Goal: Obtain resource: Download file/media

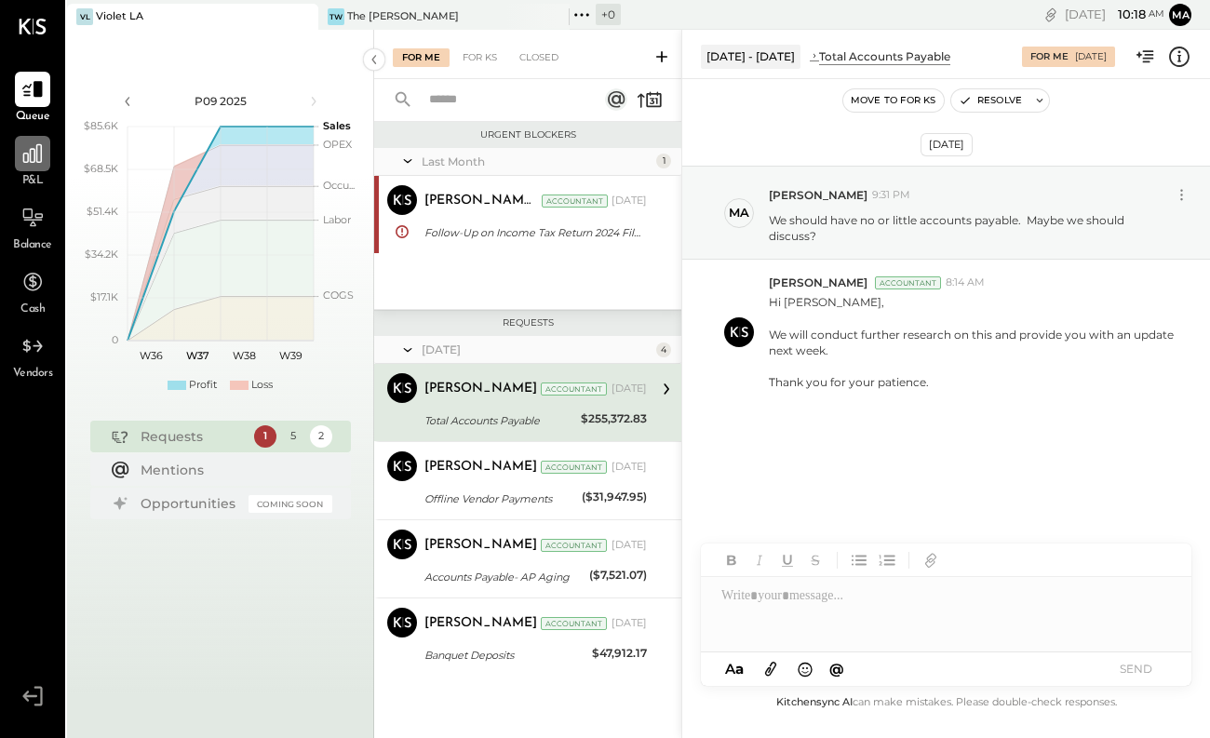
click at [34, 151] on icon at bounding box center [32, 153] width 19 height 19
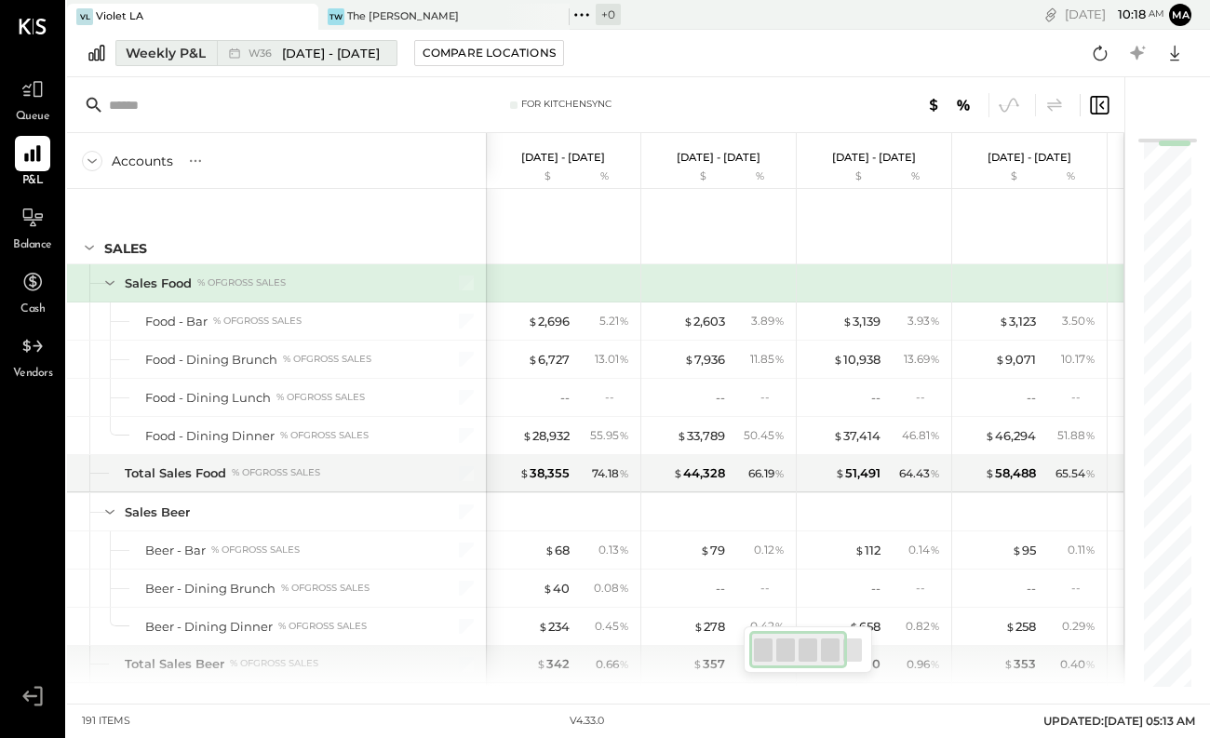
click at [179, 53] on div "Weekly P&L" at bounding box center [166, 53] width 80 height 19
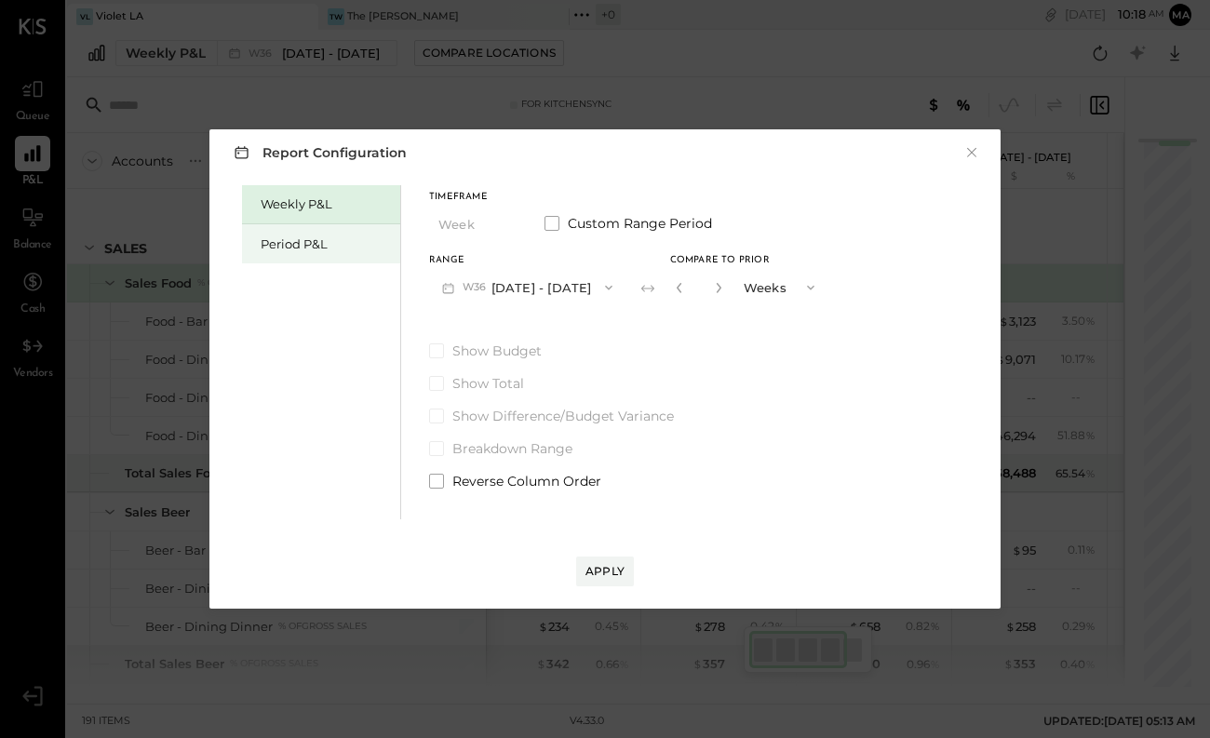
click at [317, 248] on div "Period P&L" at bounding box center [326, 244] width 130 height 18
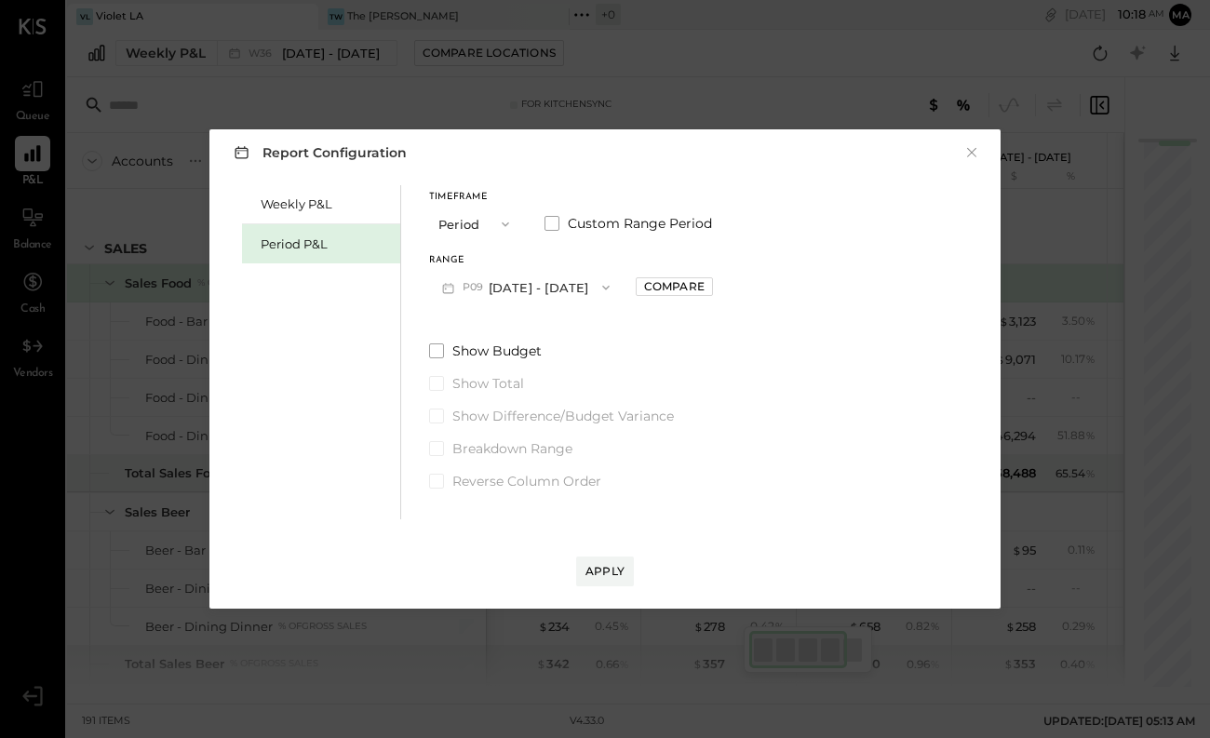
click at [506, 226] on icon "button" at bounding box center [505, 224] width 15 height 15
click at [472, 299] on div "YTD" at bounding box center [475, 291] width 91 height 34
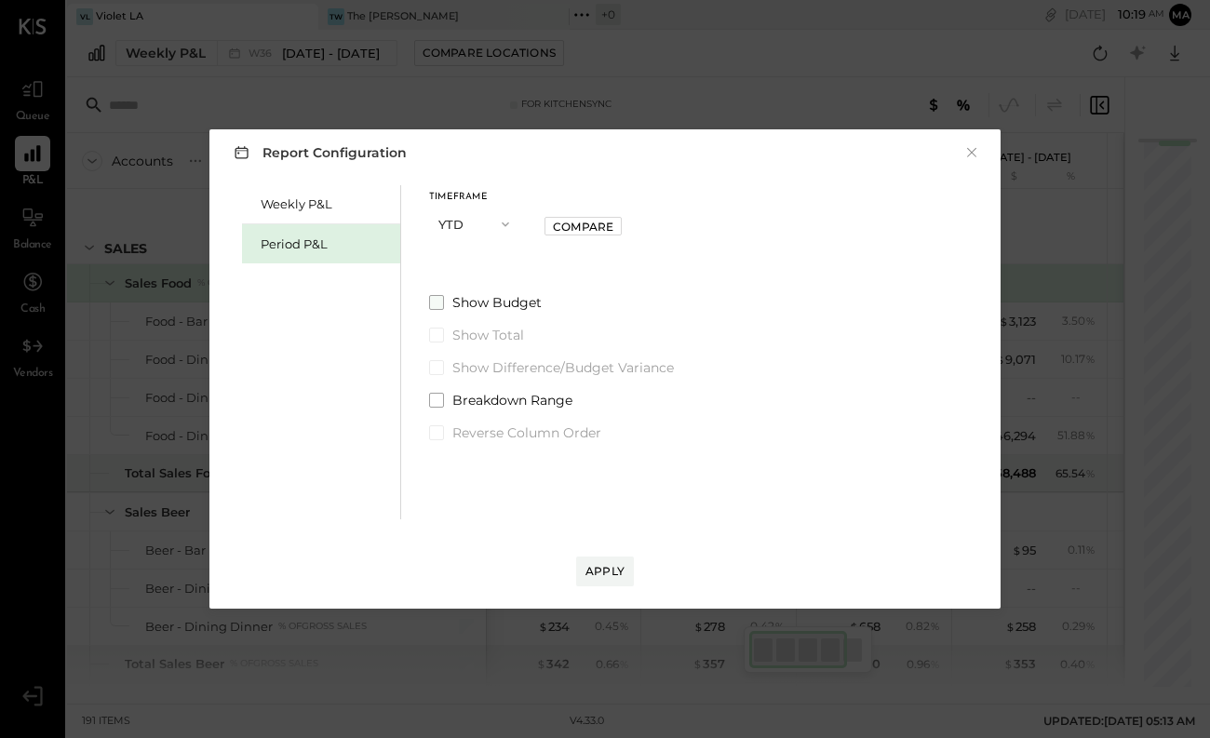
click at [442, 304] on span at bounding box center [436, 302] width 15 height 15
click at [601, 570] on div "Apply" at bounding box center [604, 571] width 39 height 16
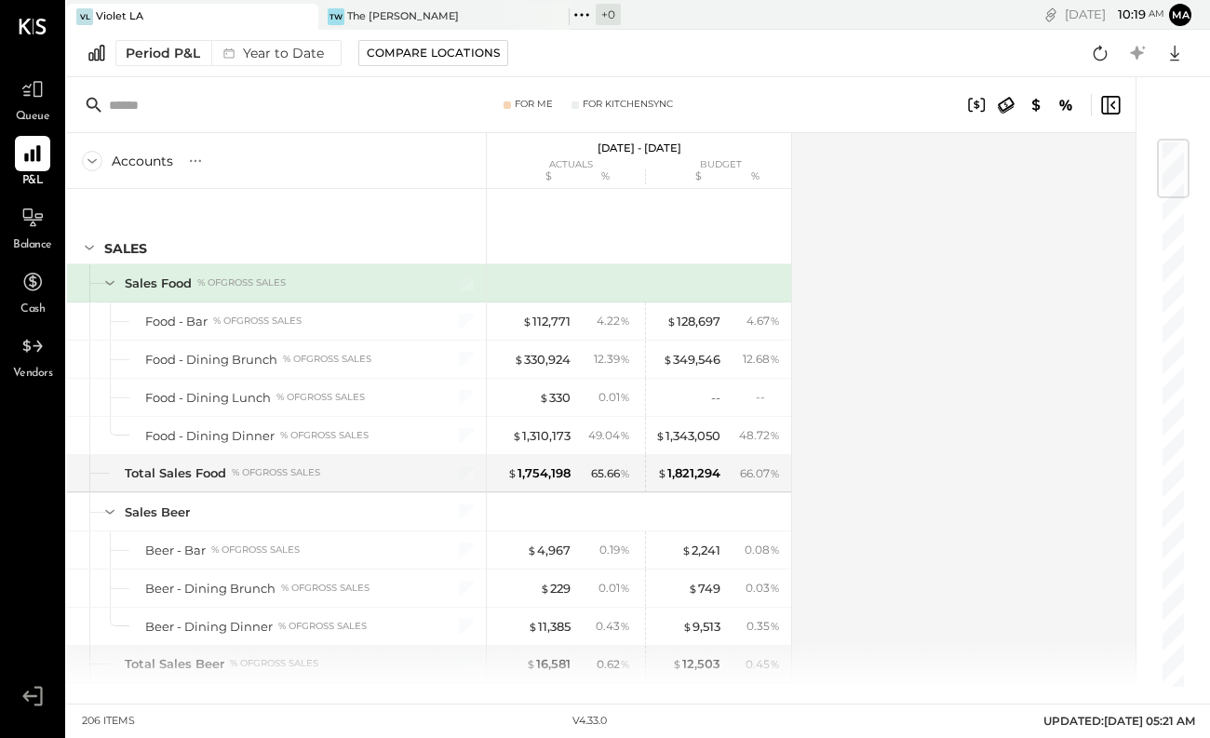
click at [112, 288] on icon at bounding box center [110, 283] width 20 height 20
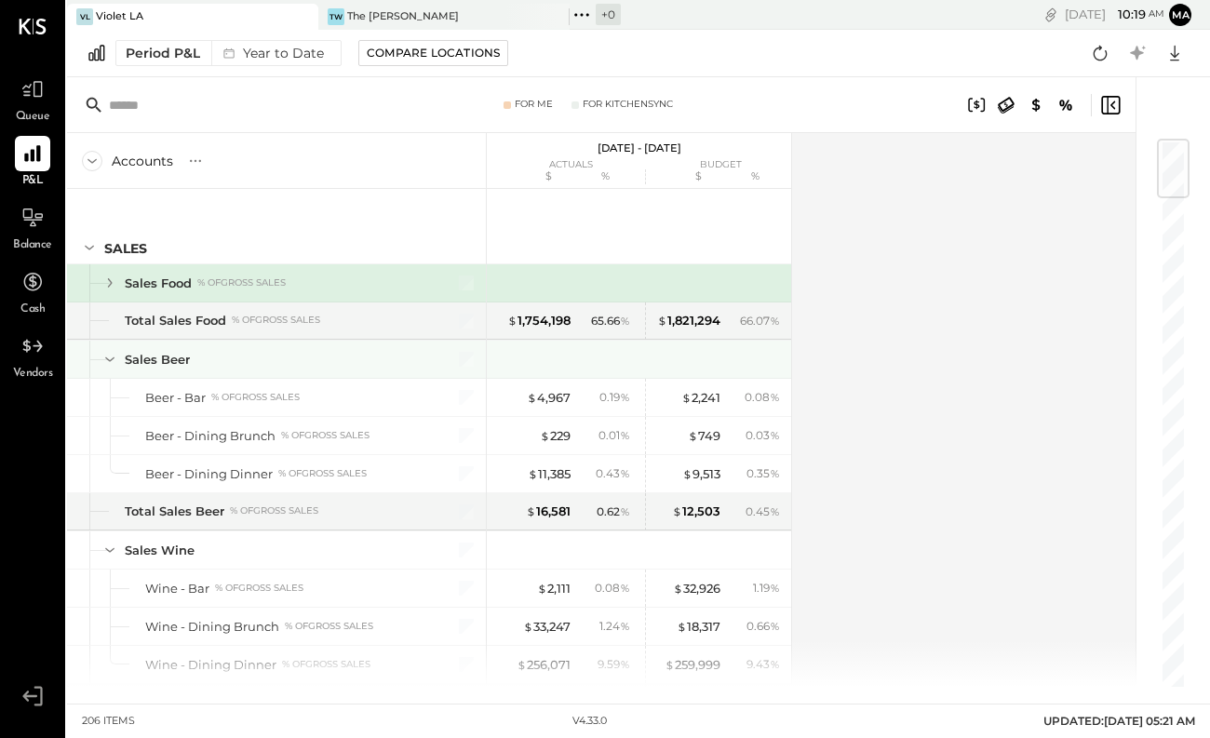
click at [111, 360] on icon at bounding box center [109, 359] width 9 height 5
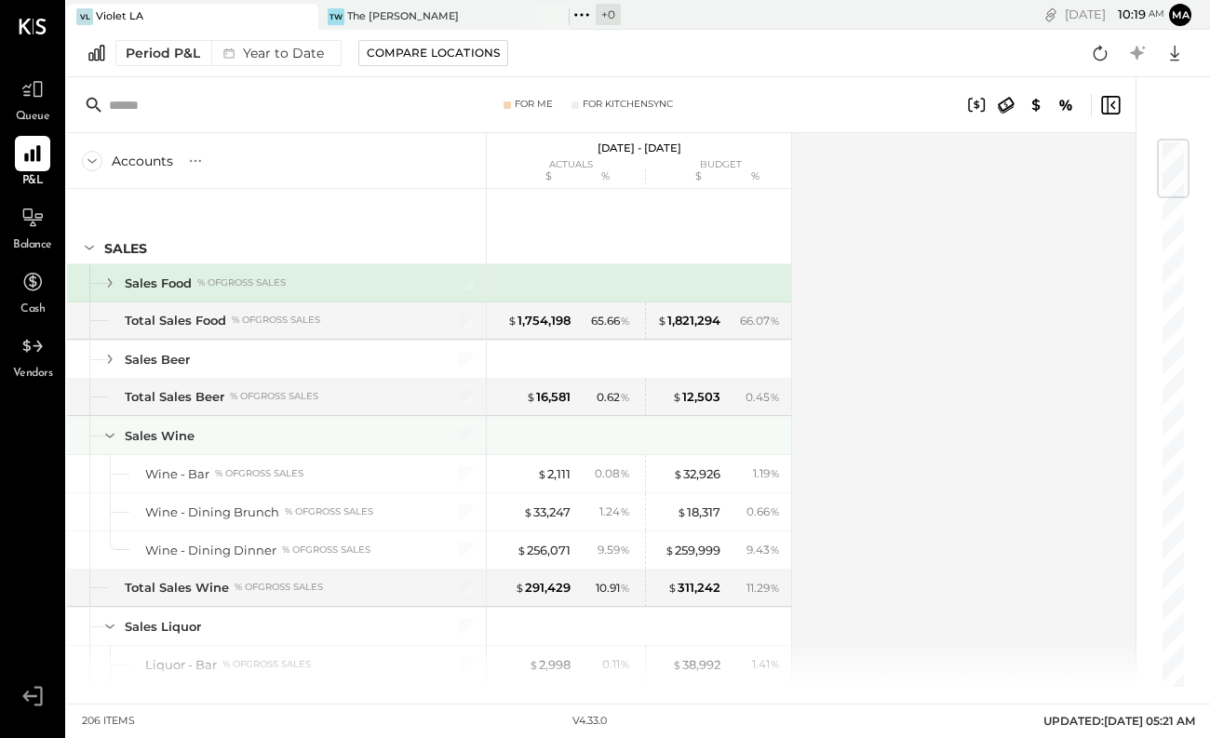
click at [114, 433] on icon at bounding box center [110, 435] width 20 height 20
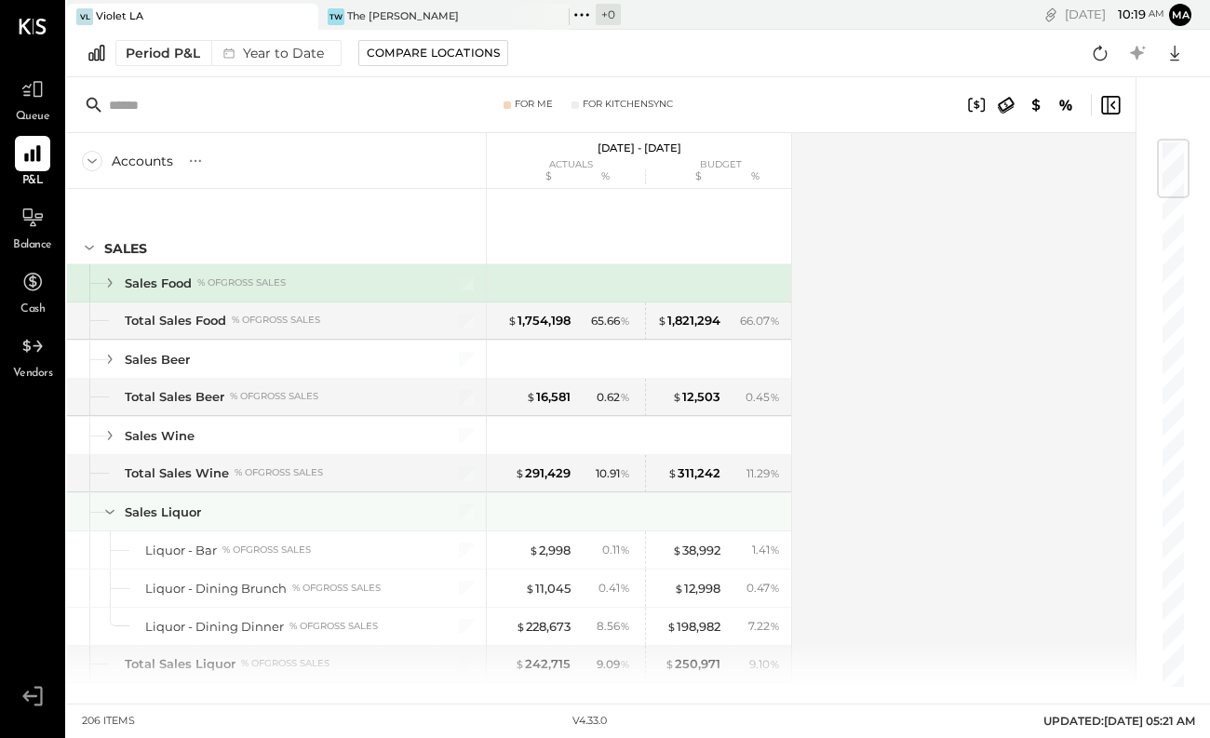
click at [109, 512] on icon at bounding box center [110, 512] width 20 height 20
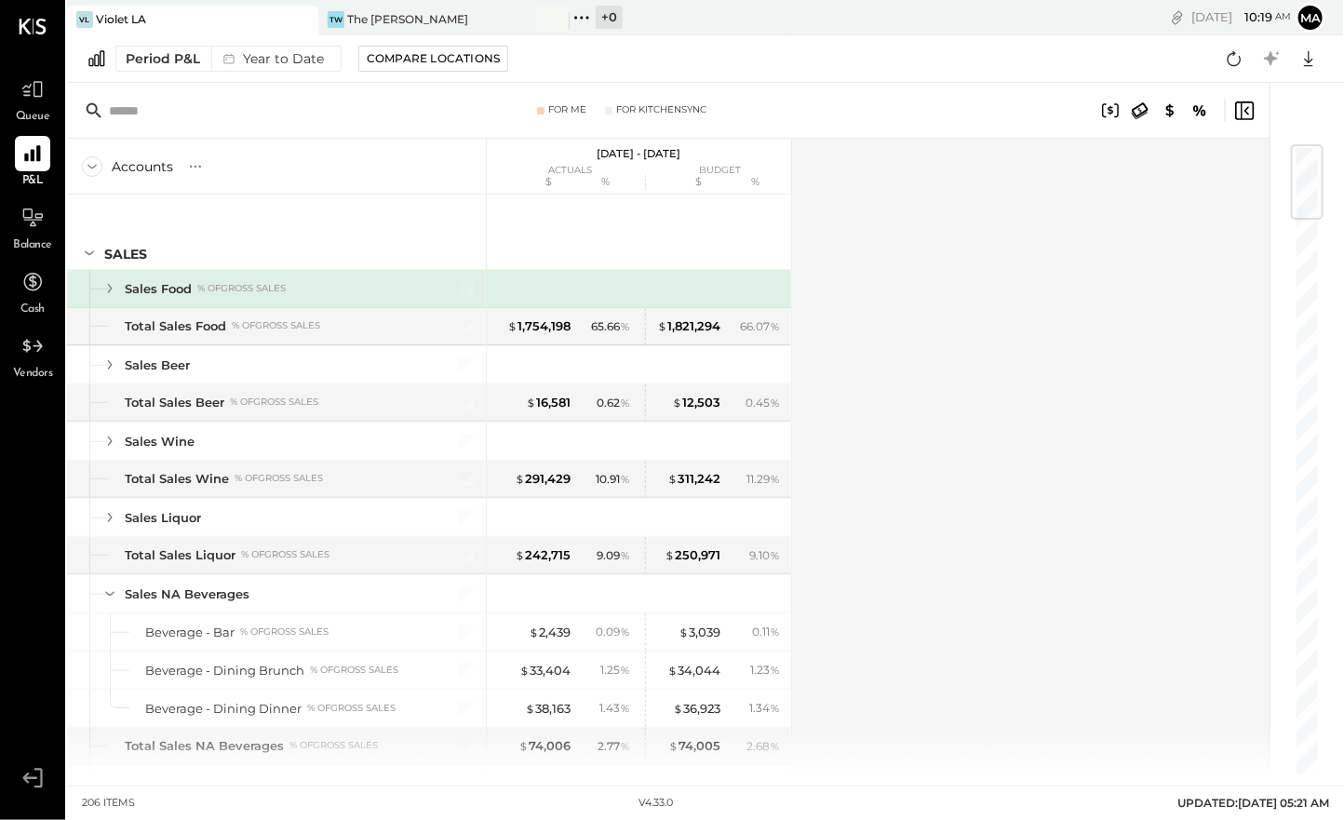
drag, startPoint x: 1192, startPoint y: 1, endPoint x: 816, endPoint y: 293, distance: 476.3
click at [816, 293] on div "Accounts S % GL Dec 30, 2024 - Aug 31, 2025 actuals budget $ % $ % SALES Sales …" at bounding box center [669, 457] width 1205 height 636
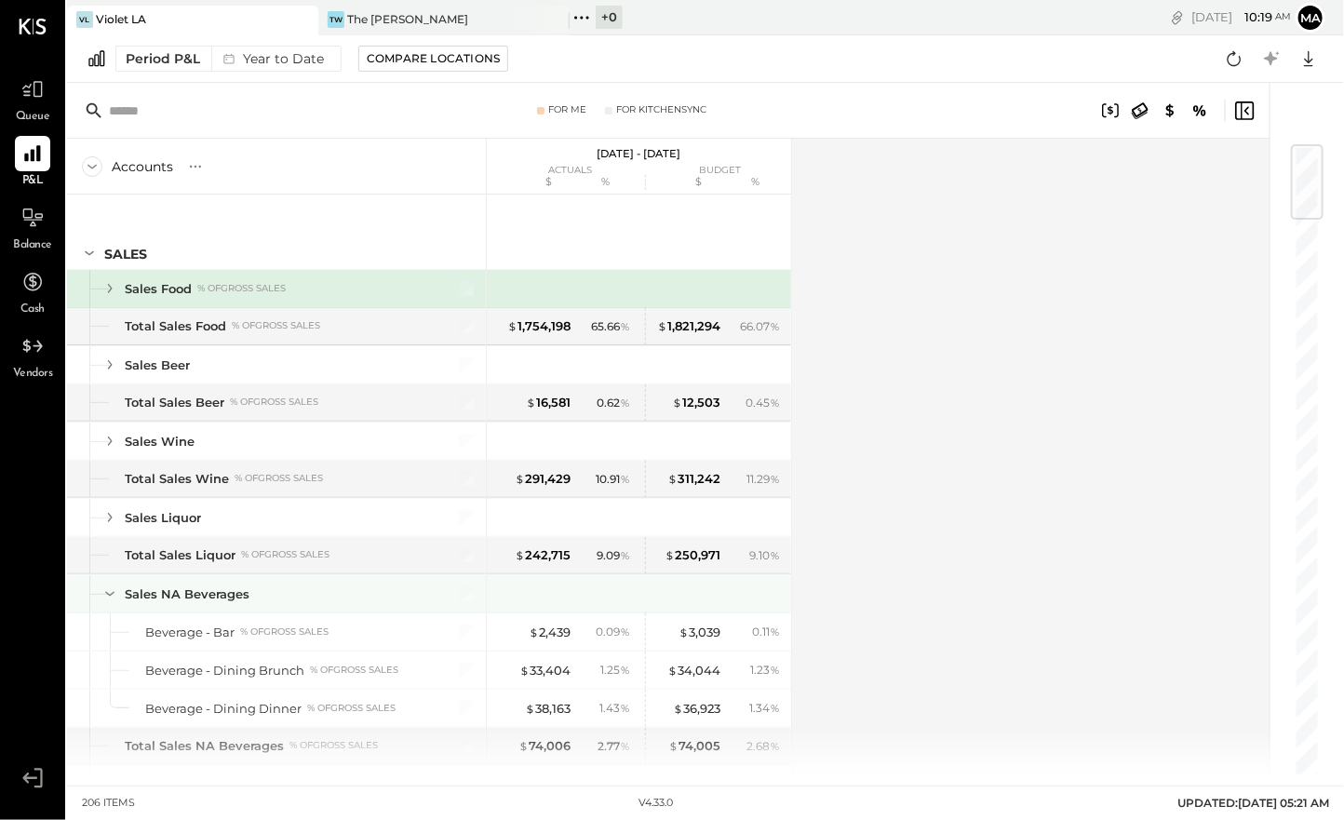
click at [99, 593] on div "Sales NA Beverages" at bounding box center [276, 593] width 419 height 37
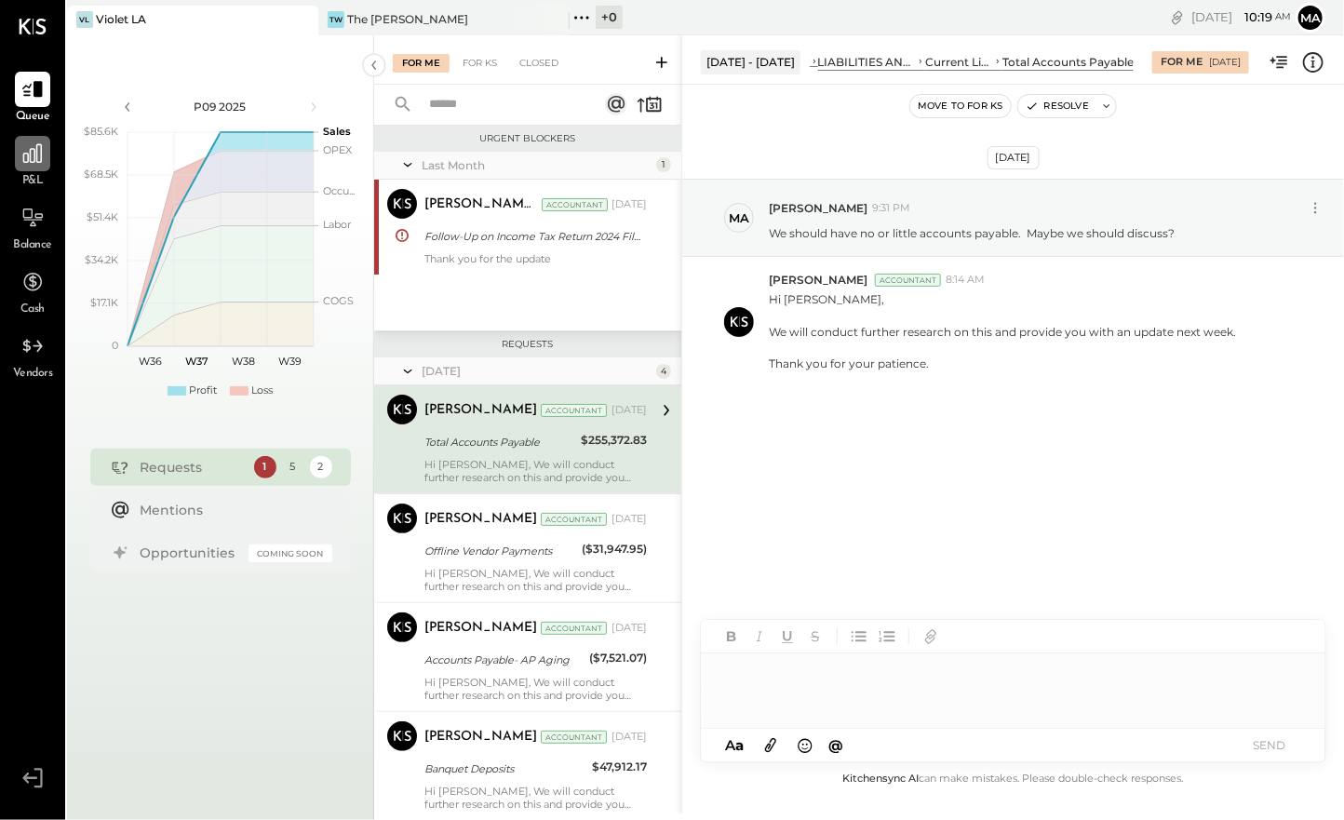
click at [45, 163] on div at bounding box center [32, 153] width 35 height 35
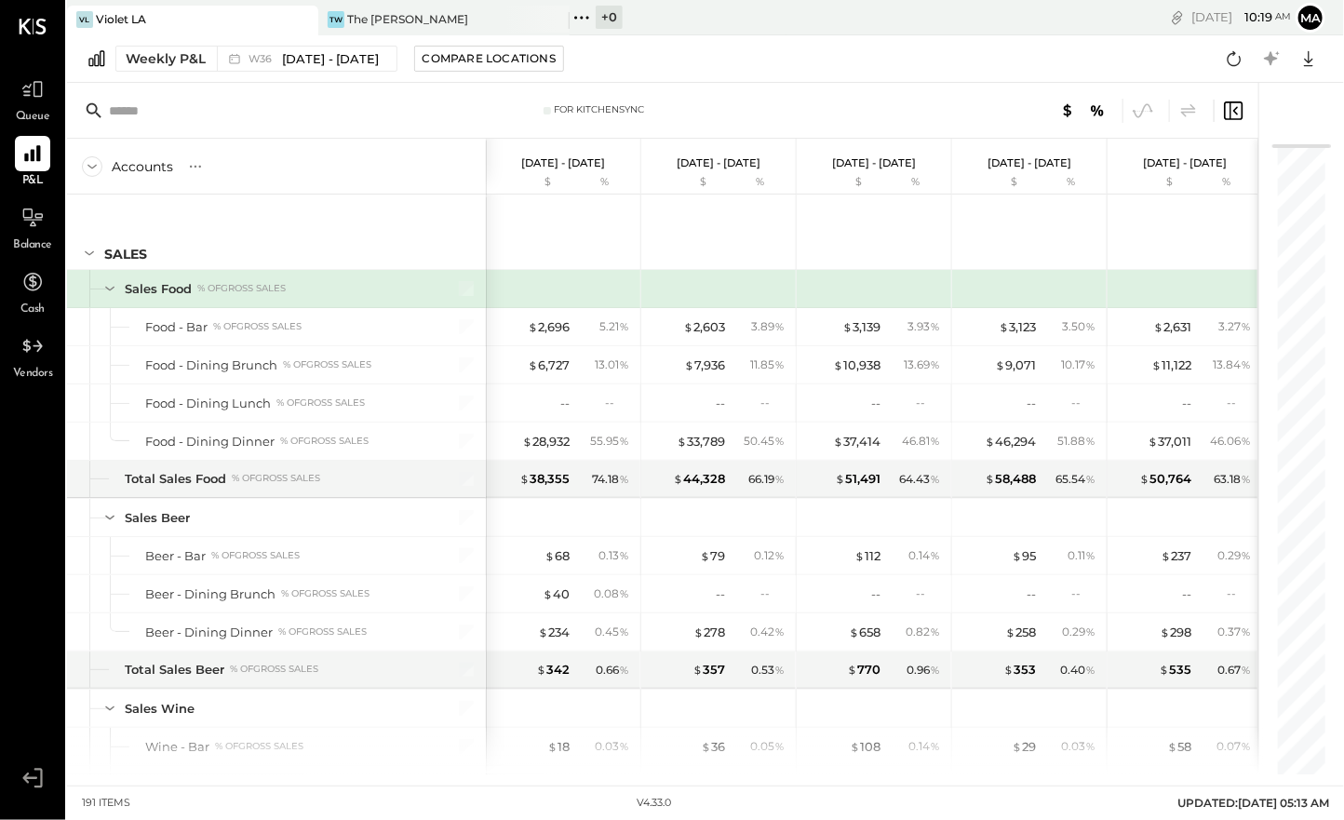
click at [113, 286] on icon at bounding box center [110, 288] width 20 height 20
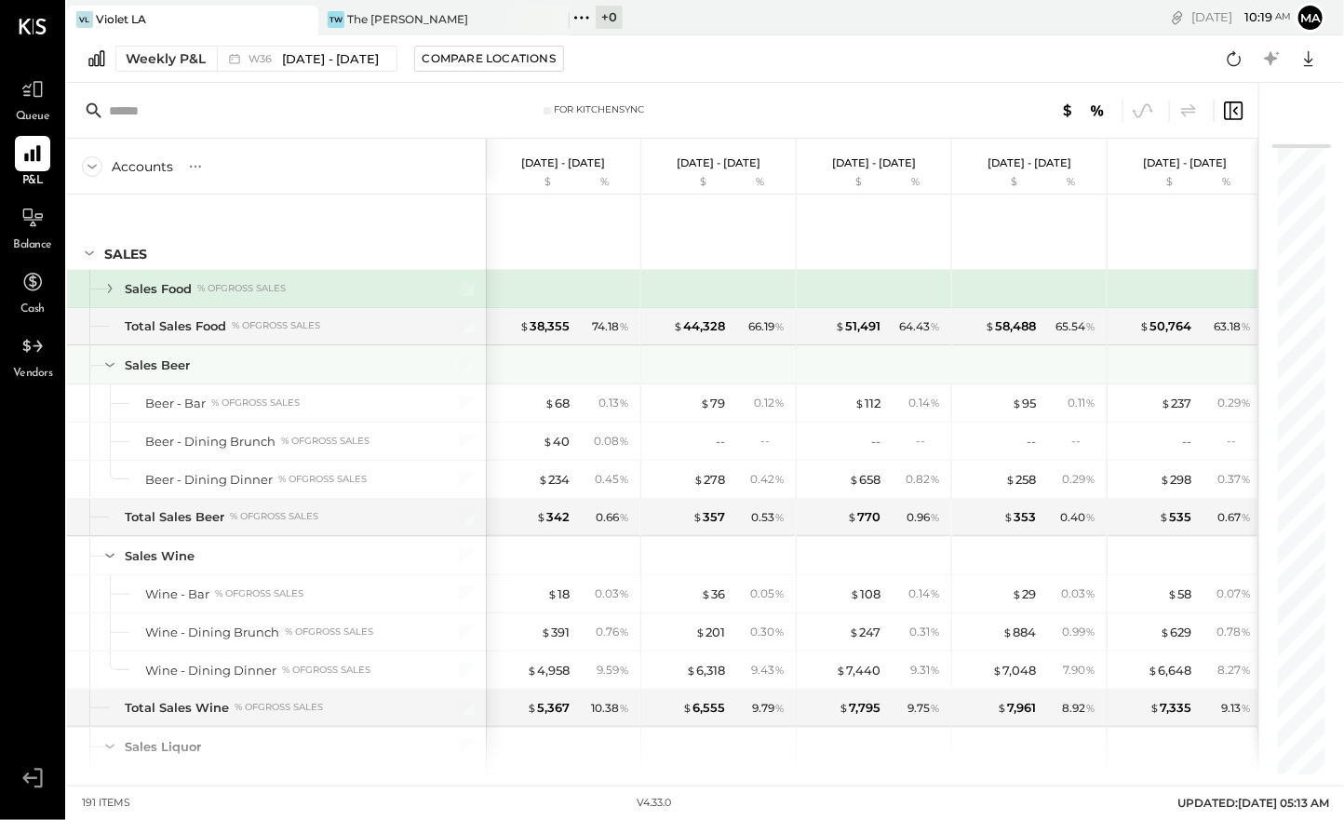
click at [115, 369] on icon at bounding box center [110, 365] width 20 height 20
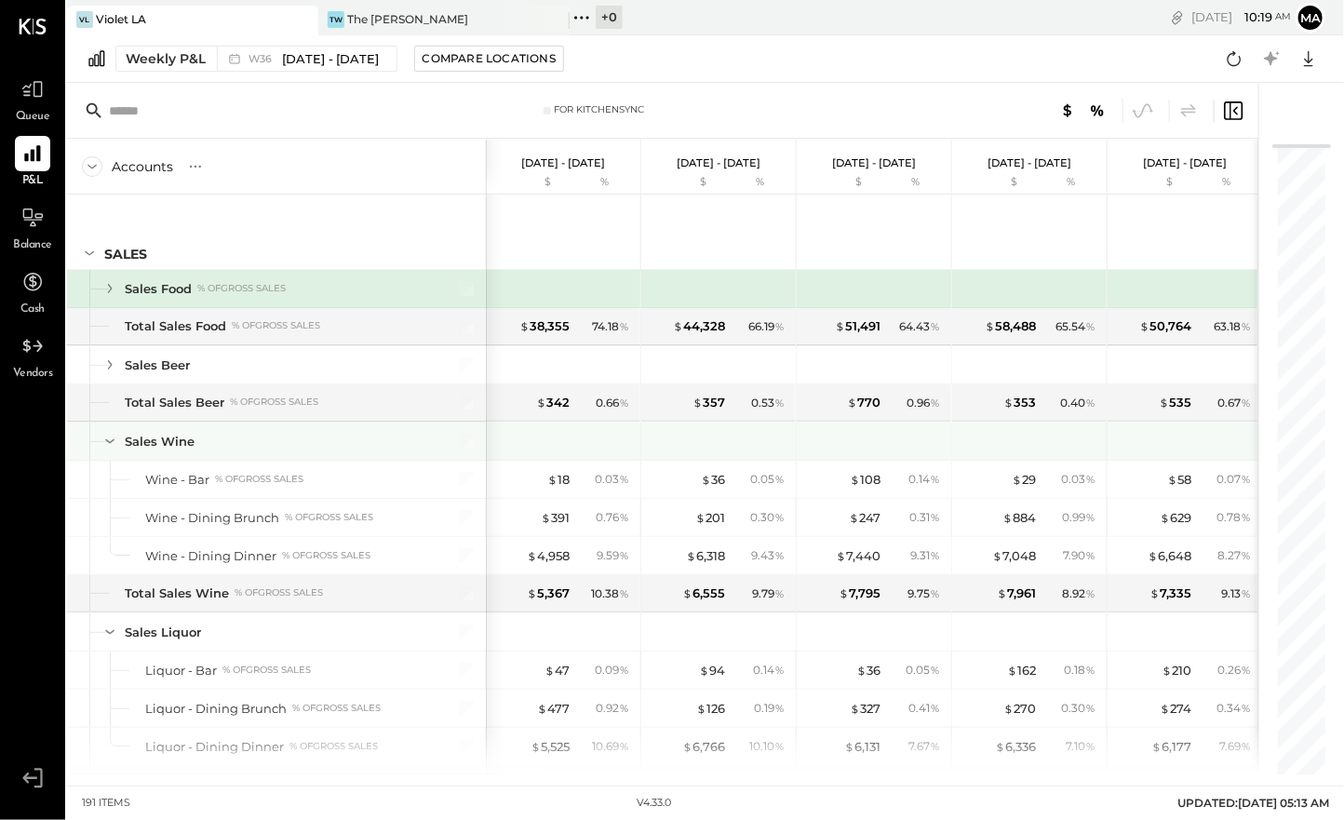
click at [110, 445] on icon at bounding box center [110, 441] width 20 height 20
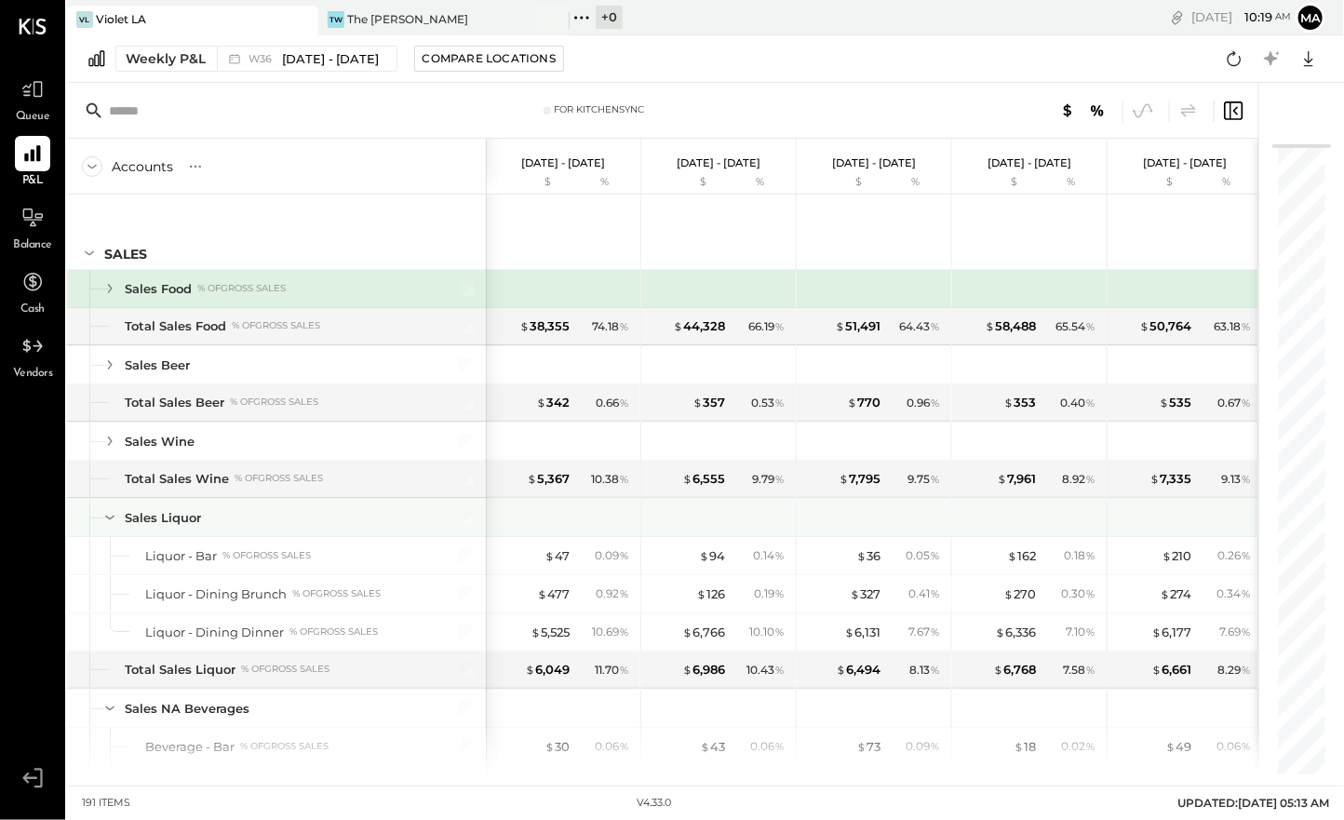
click at [109, 512] on icon at bounding box center [110, 517] width 20 height 20
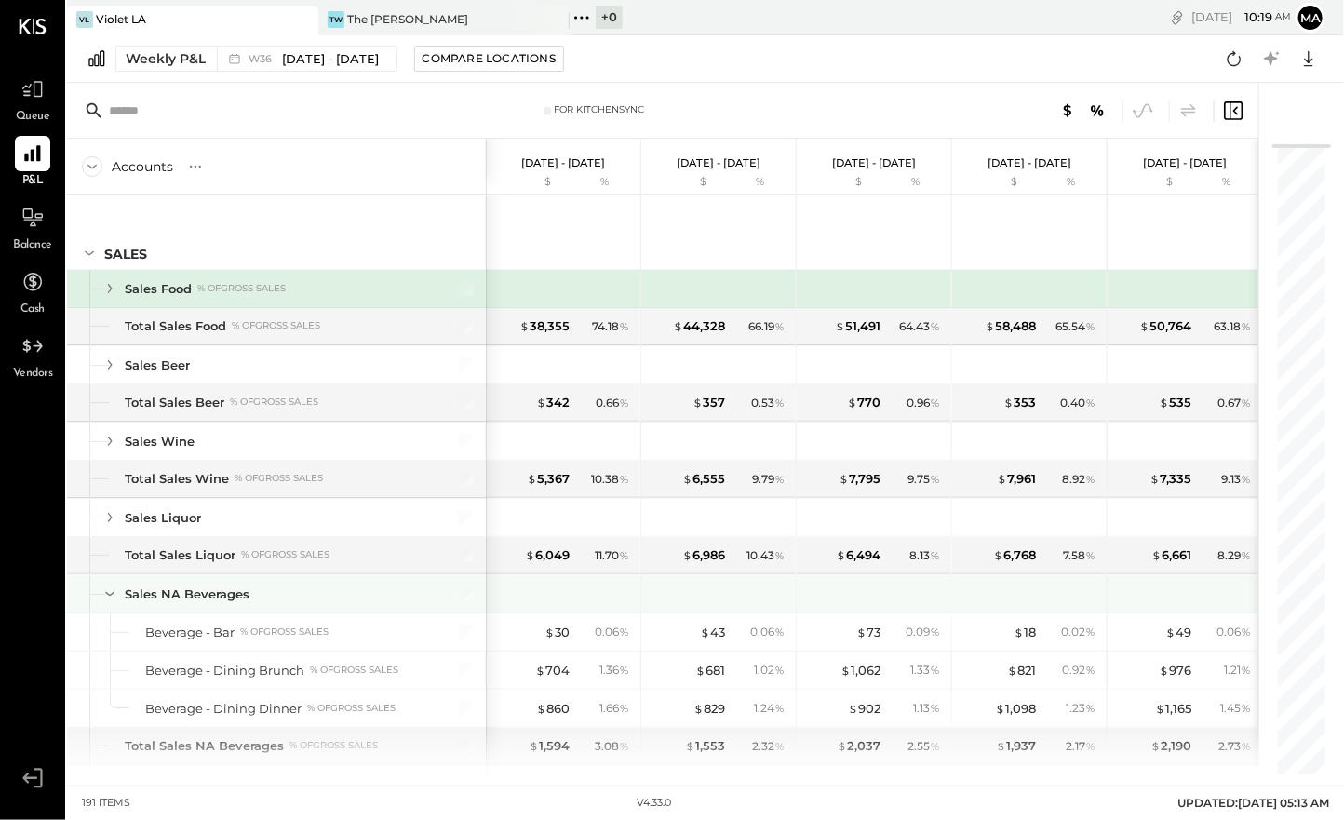
click at [109, 588] on icon at bounding box center [110, 594] width 20 height 20
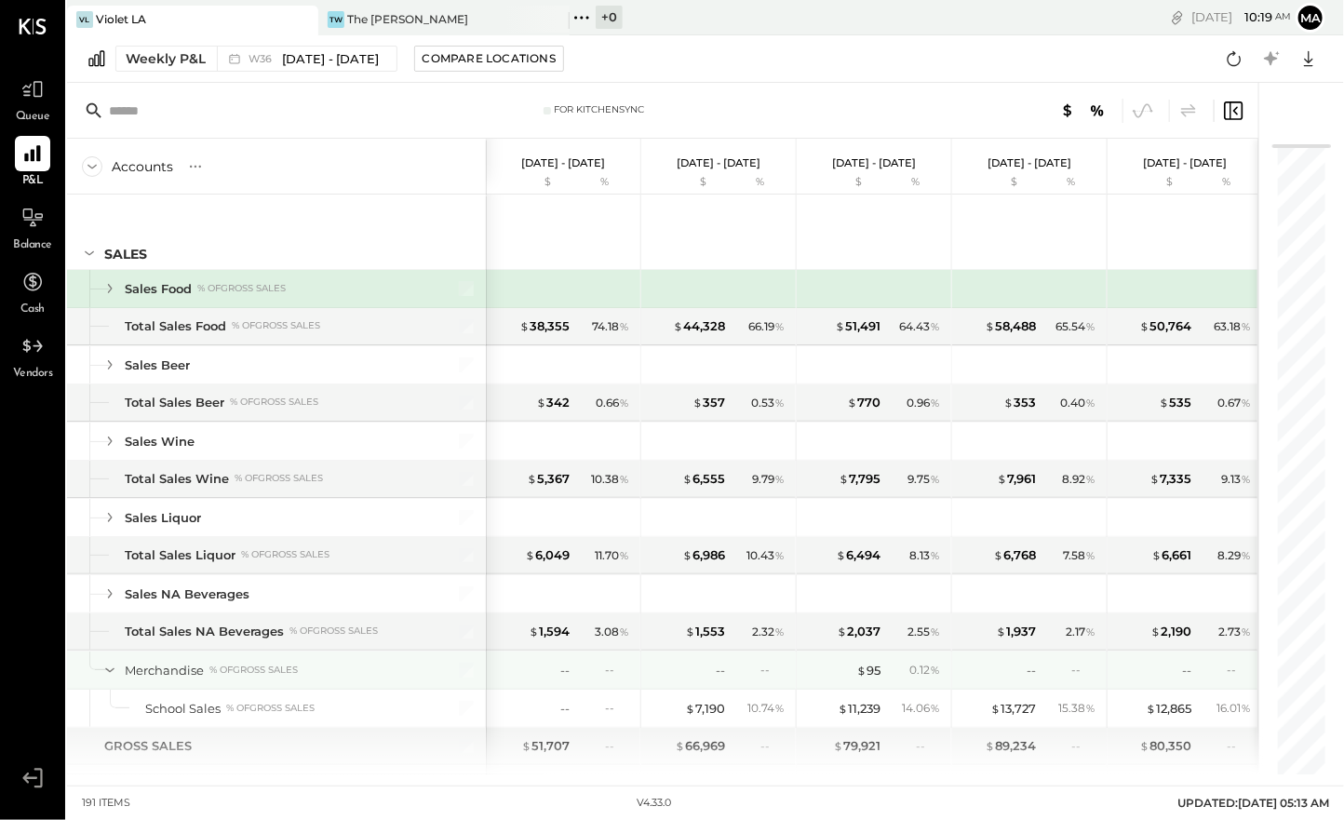
click at [109, 663] on icon at bounding box center [110, 670] width 20 height 20
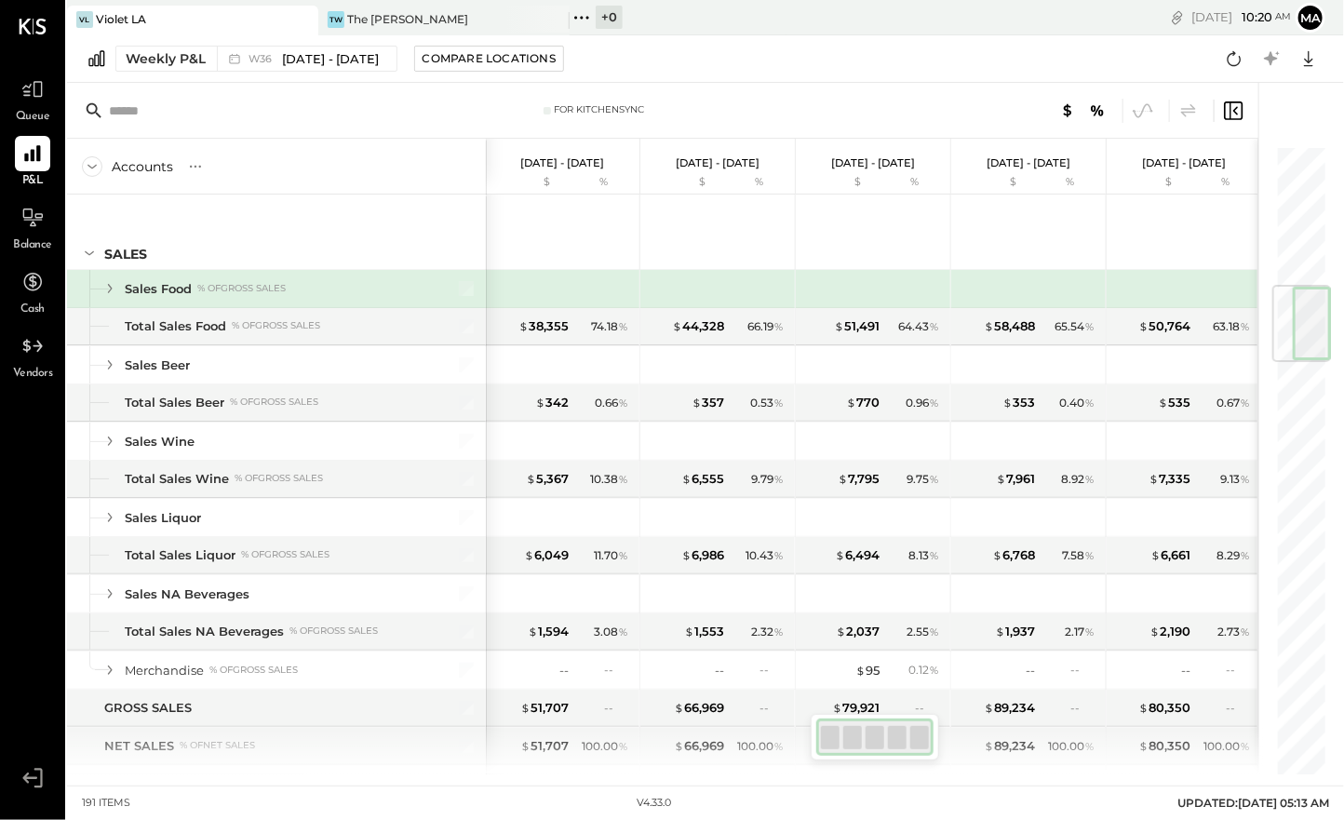
scroll to position [1053, 0]
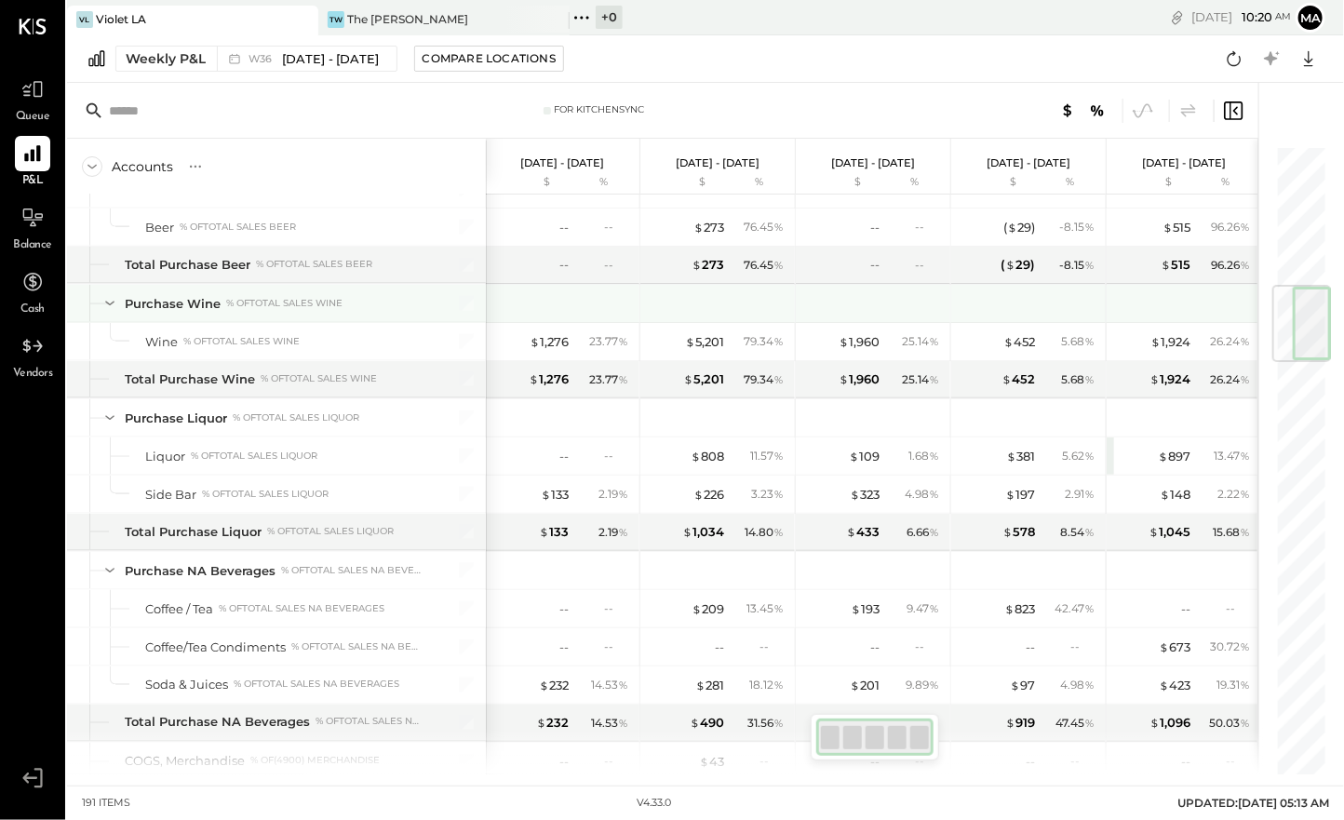
click at [109, 293] on icon at bounding box center [110, 303] width 20 height 20
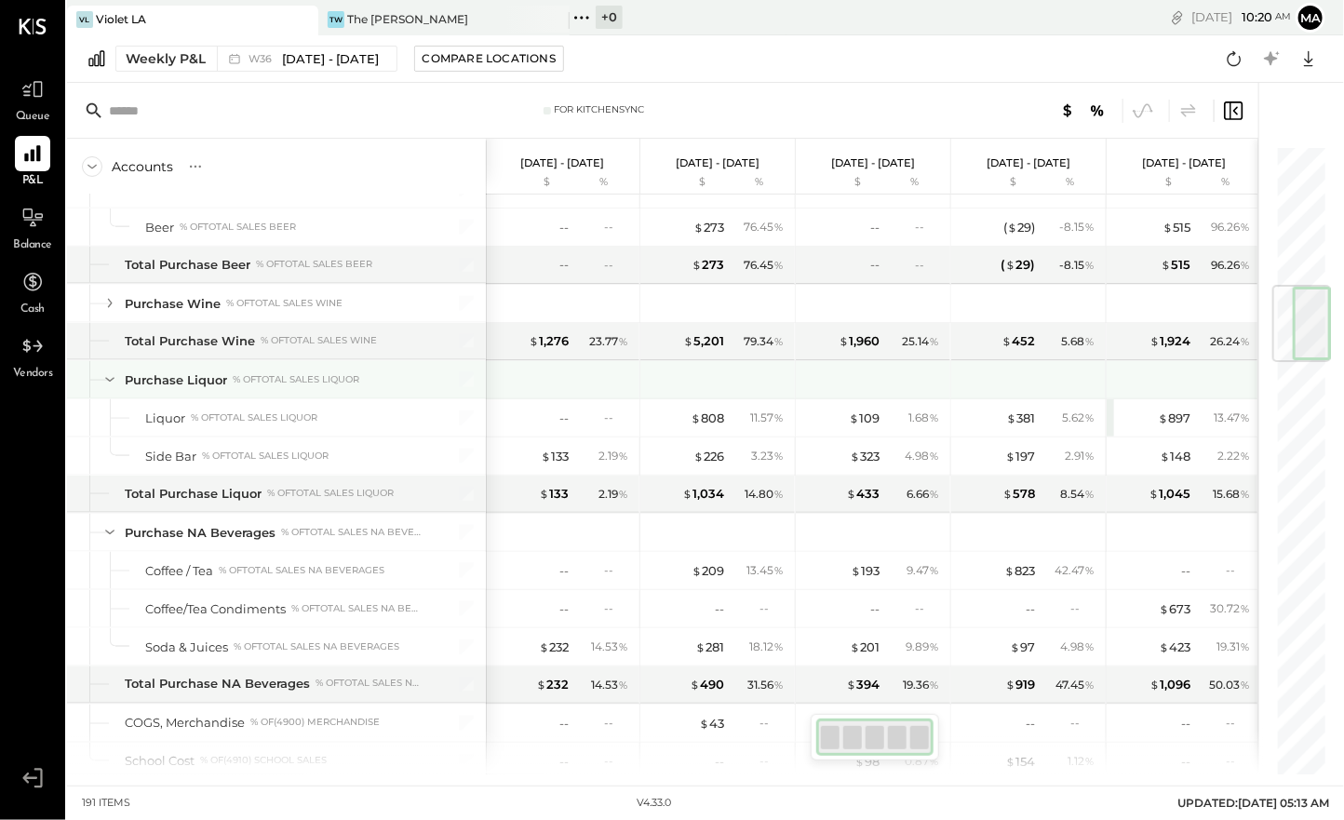
click at [112, 378] on icon at bounding box center [109, 380] width 9 height 5
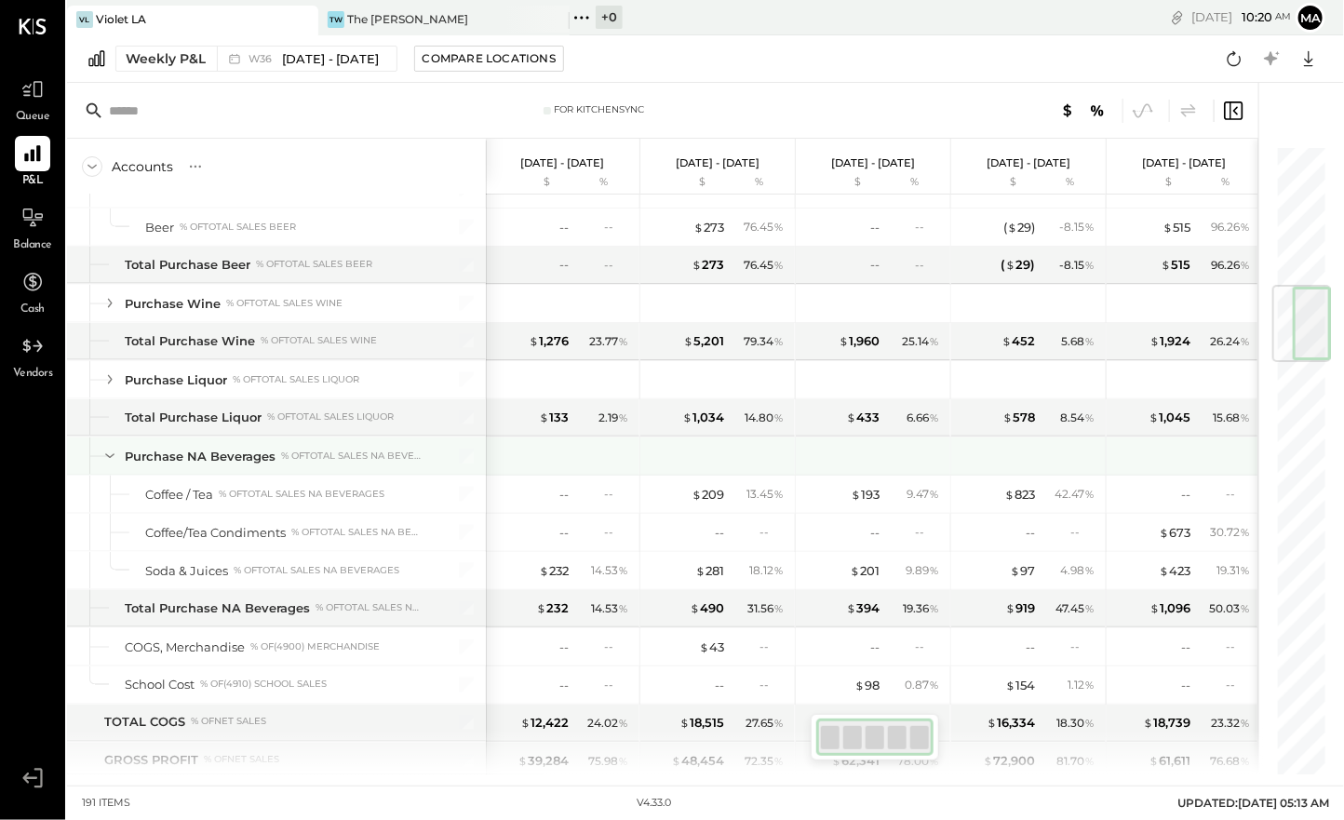
click at [105, 446] on icon at bounding box center [110, 456] width 20 height 20
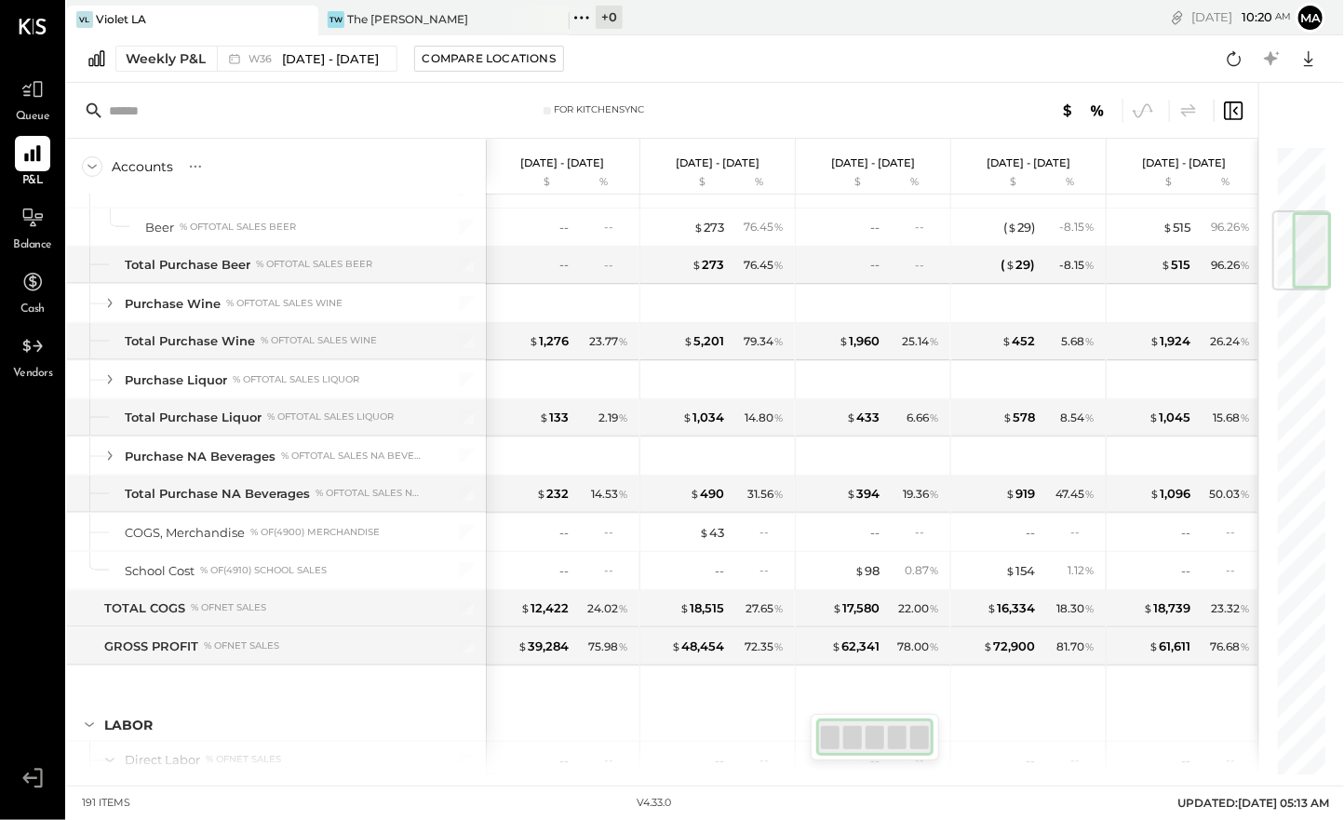
scroll to position [476, 0]
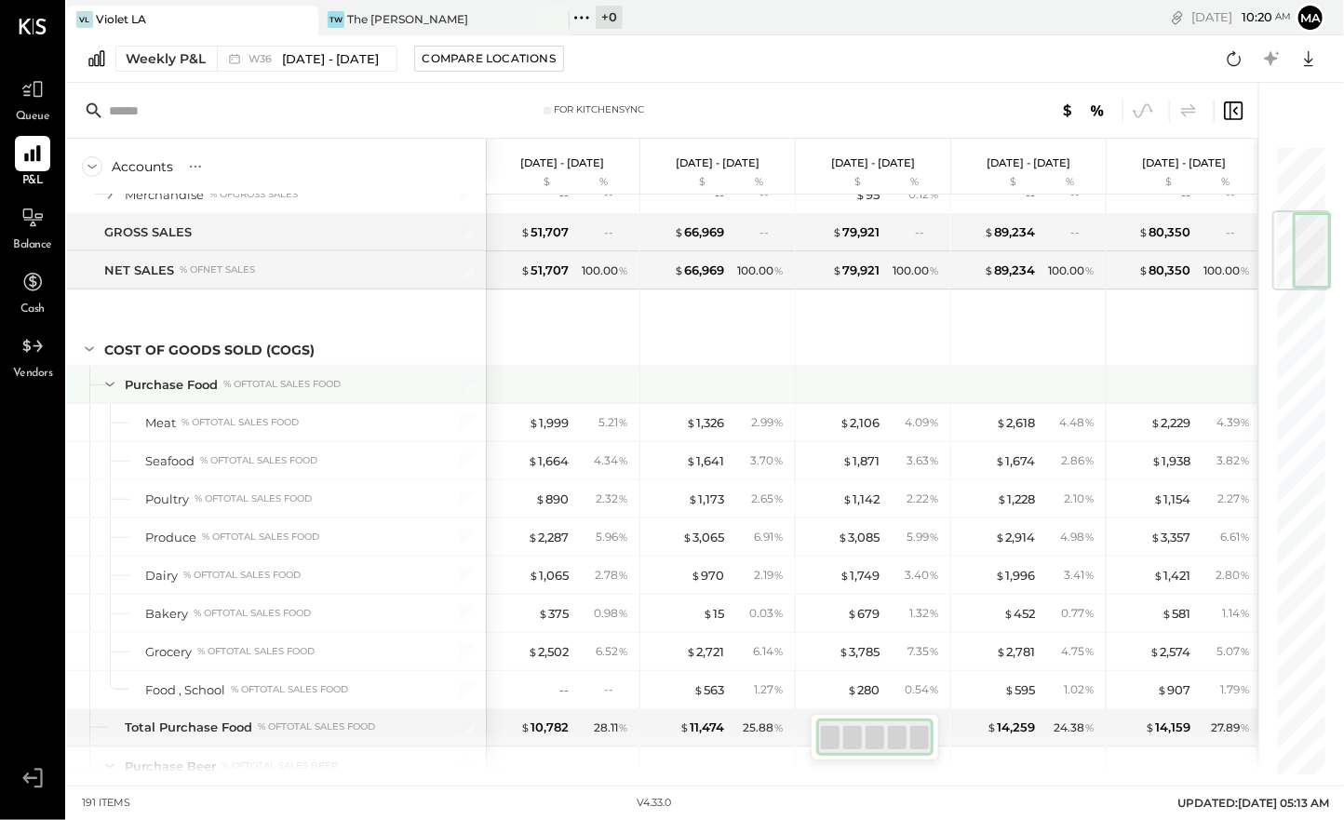
click at [117, 380] on icon at bounding box center [110, 384] width 20 height 20
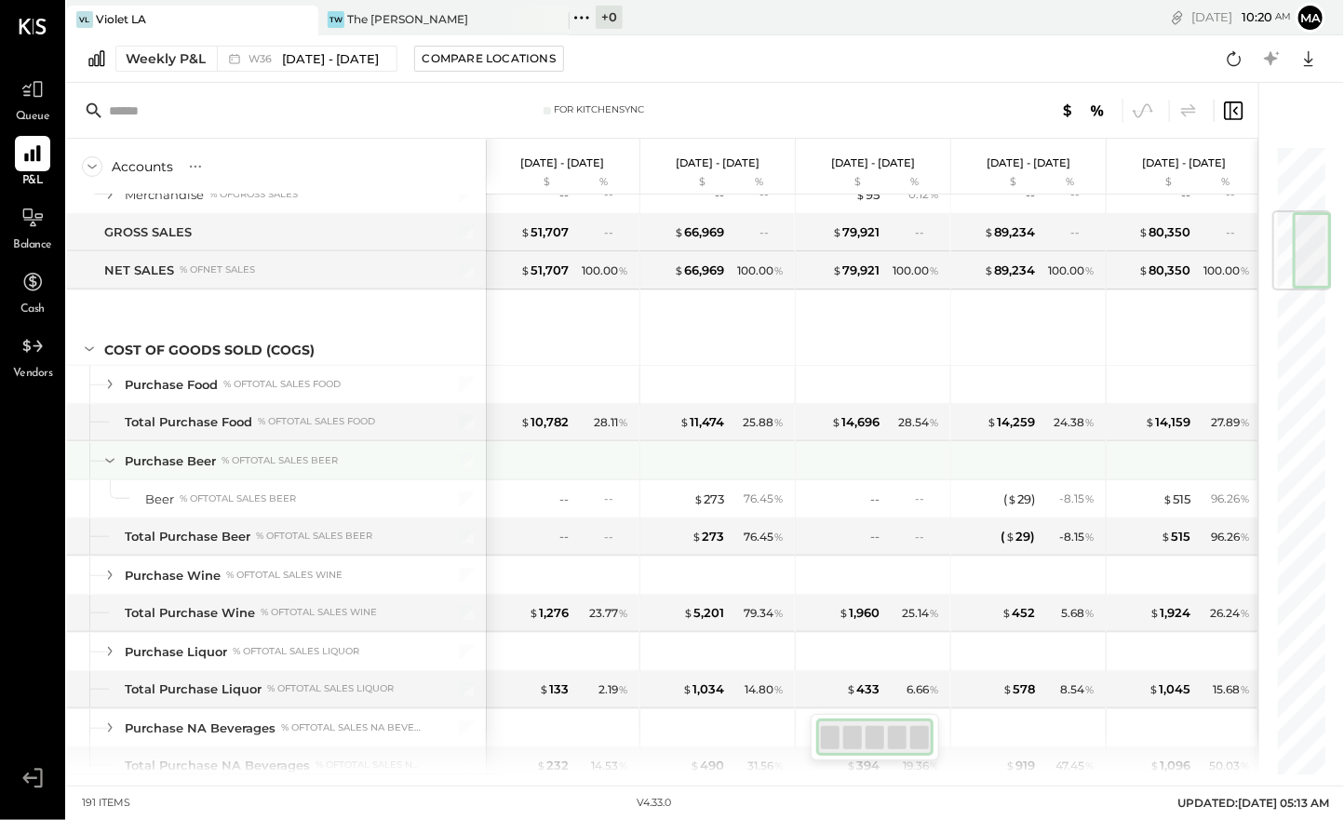
click at [110, 451] on icon at bounding box center [110, 461] width 20 height 20
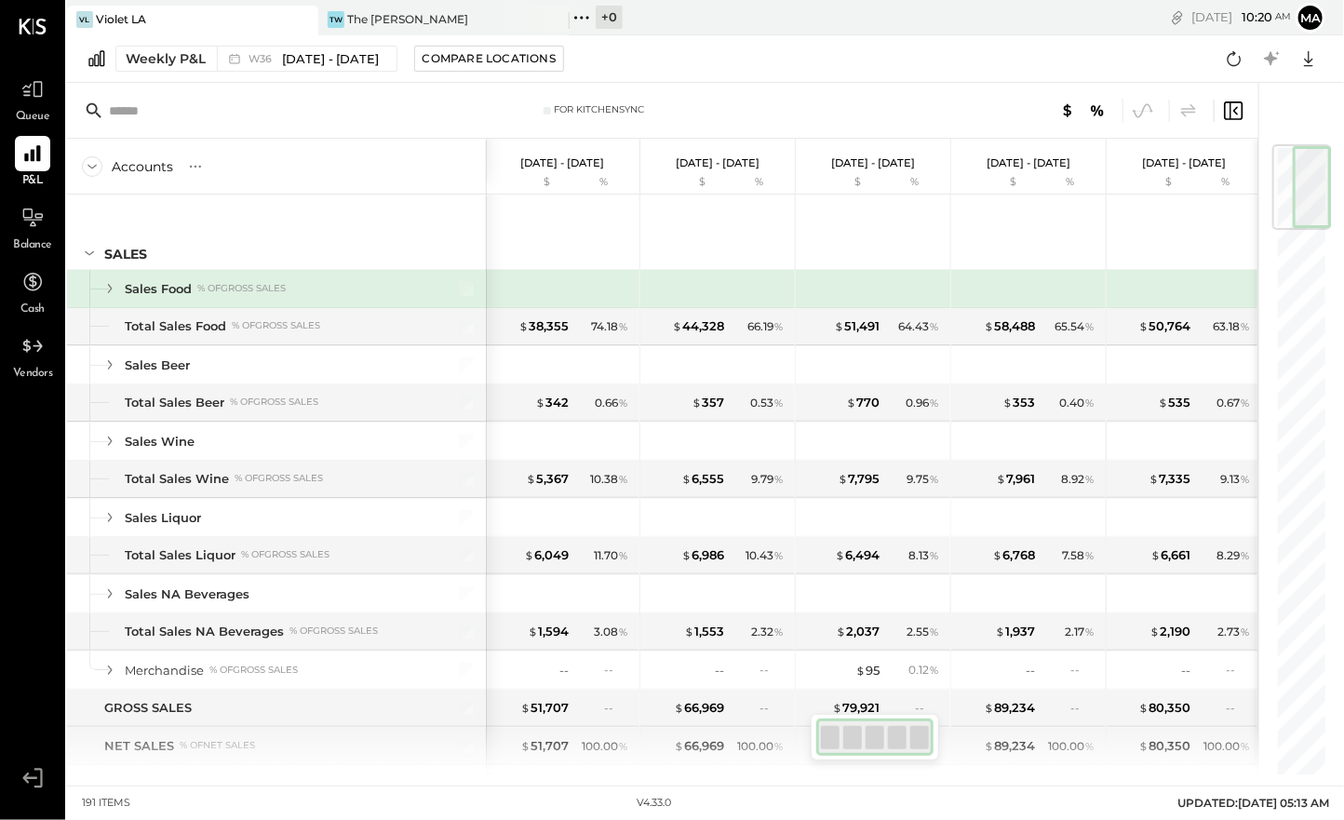
scroll to position [570, 0]
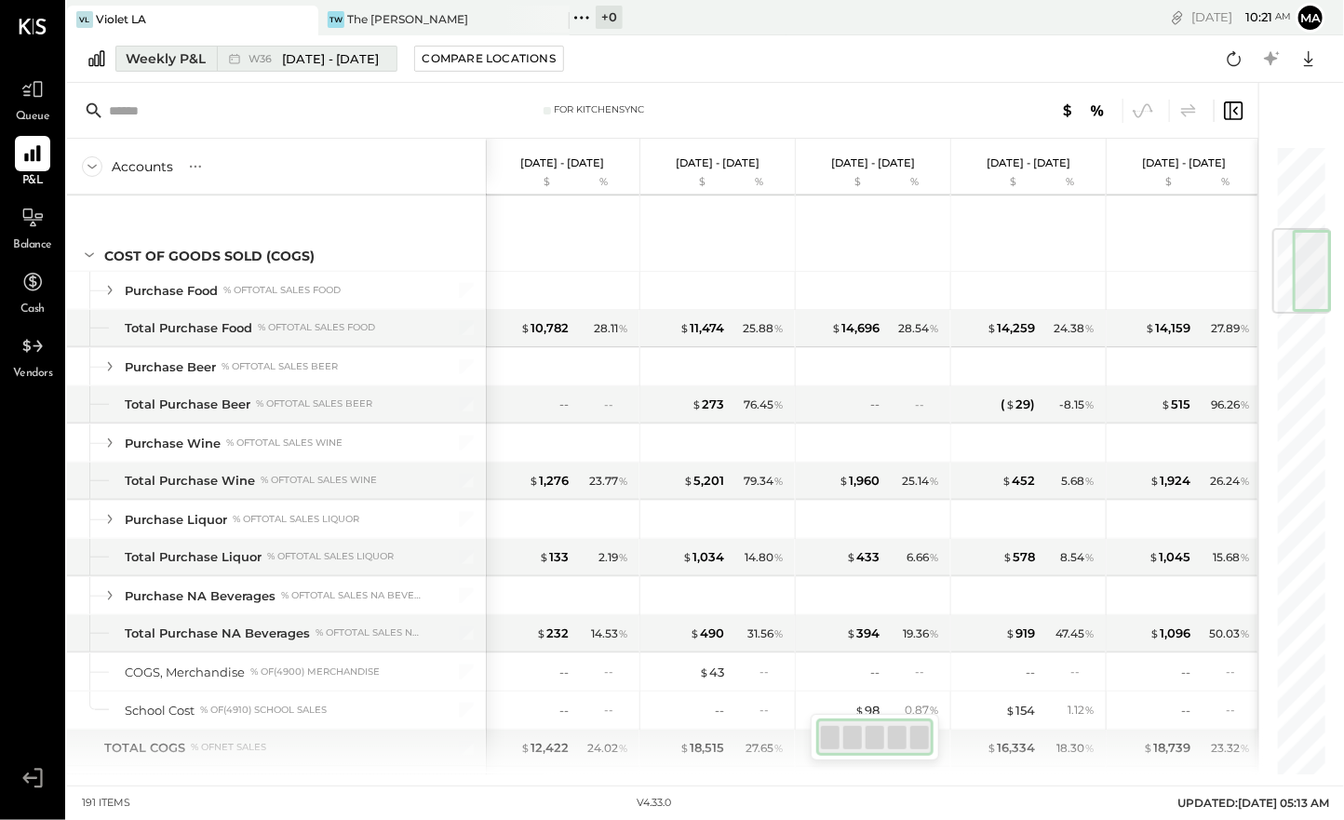
click at [164, 70] on button "Weekly P&L W36 [DATE] - [DATE]" at bounding box center [256, 59] width 282 height 26
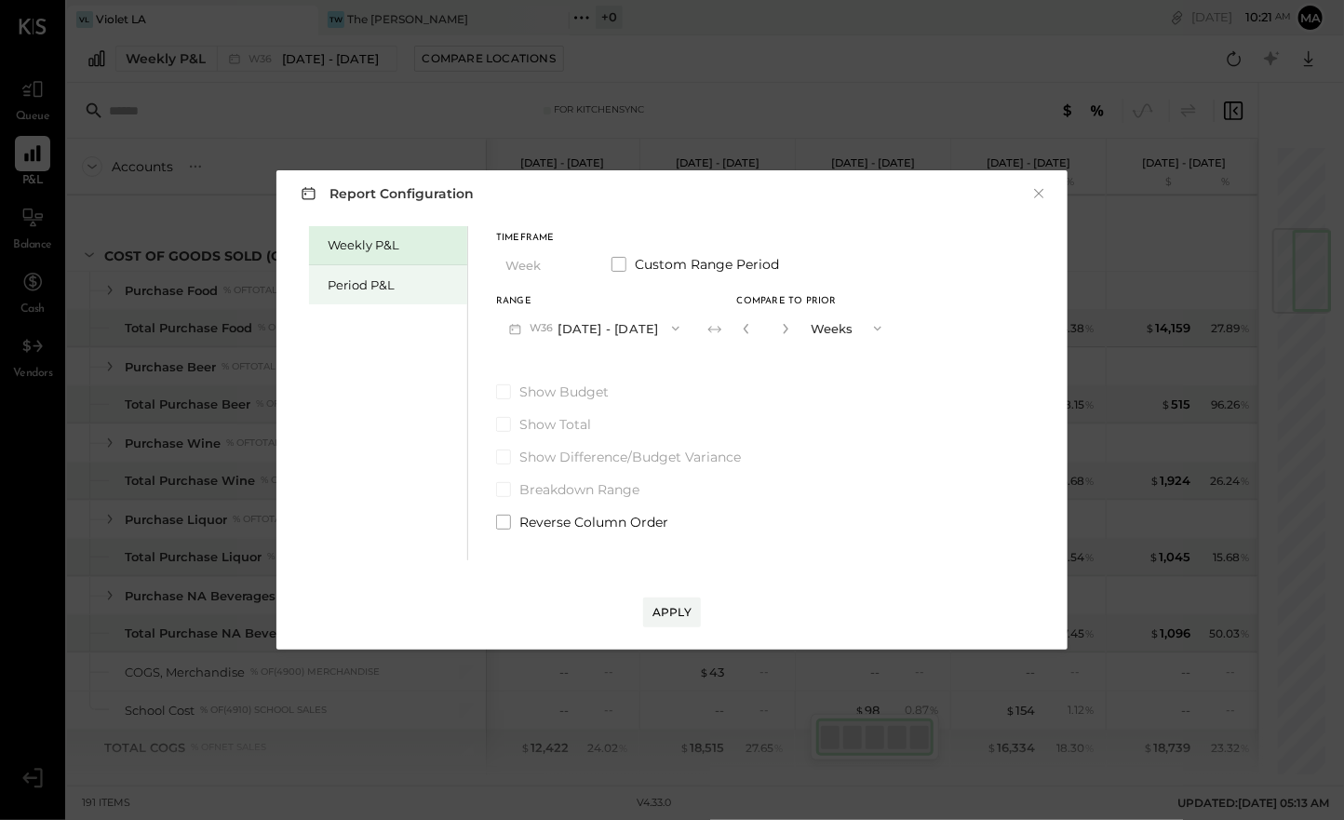
click at [370, 279] on div "Period P&L" at bounding box center [393, 285] width 130 height 18
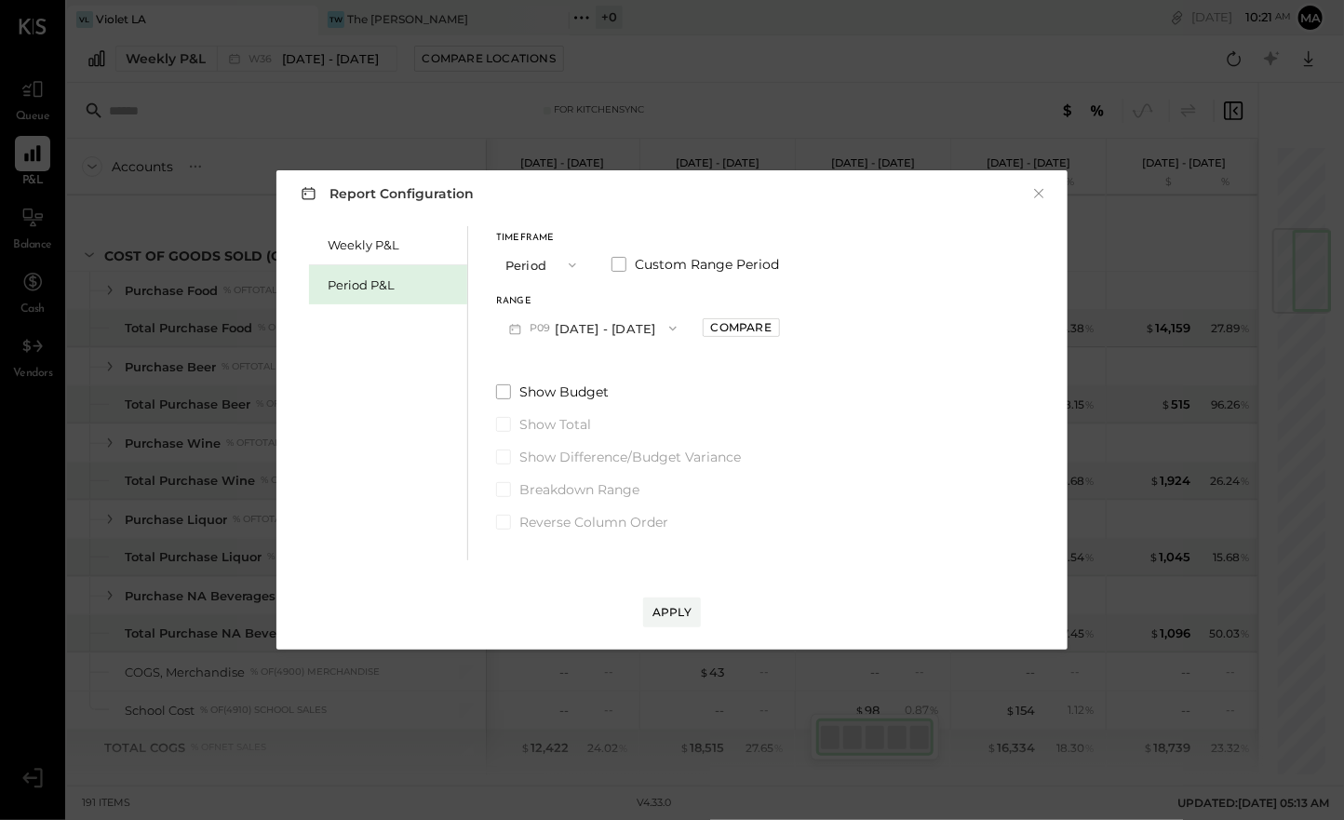
click at [579, 264] on icon "button" at bounding box center [572, 265] width 15 height 15
click at [564, 331] on div "YTD" at bounding box center [542, 332] width 91 height 34
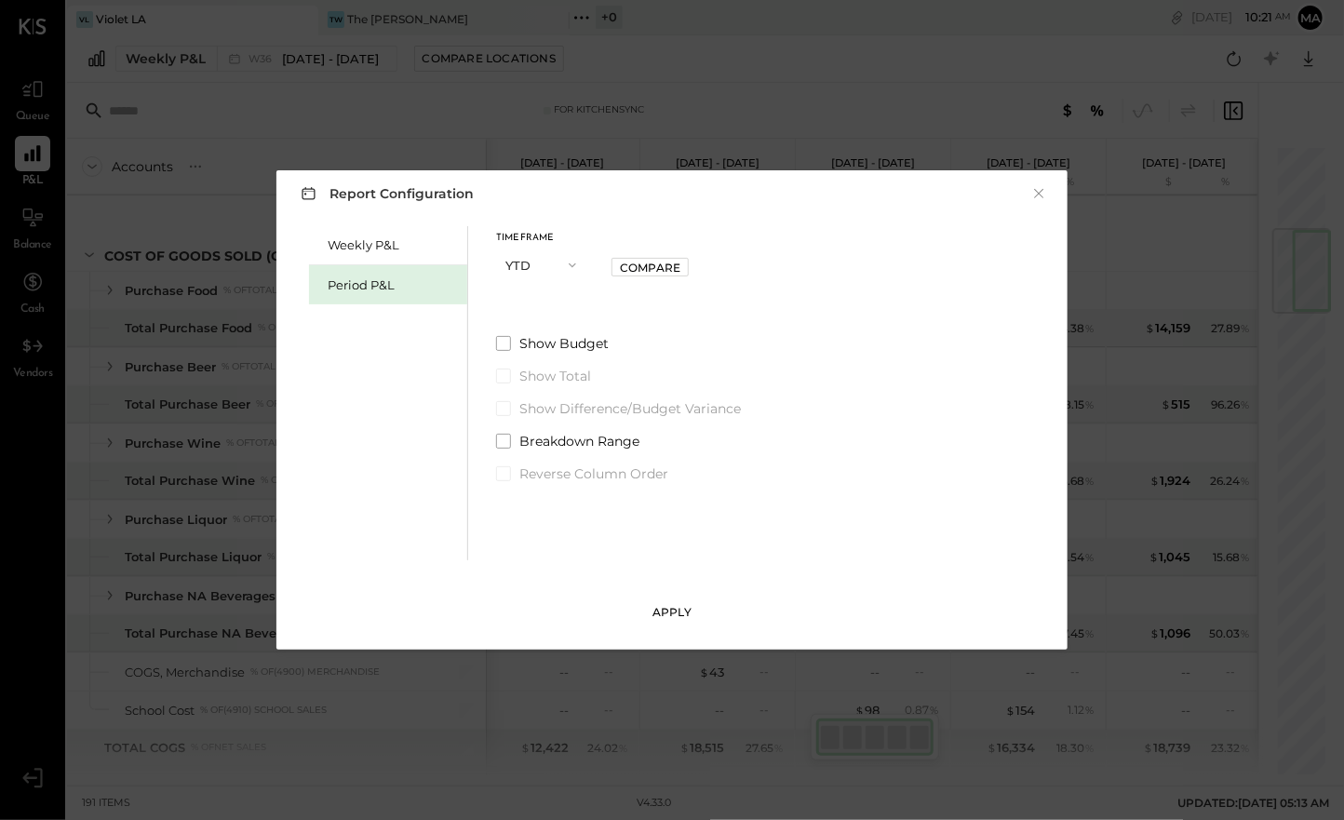
click at [684, 612] on div "Apply" at bounding box center [672, 612] width 39 height 16
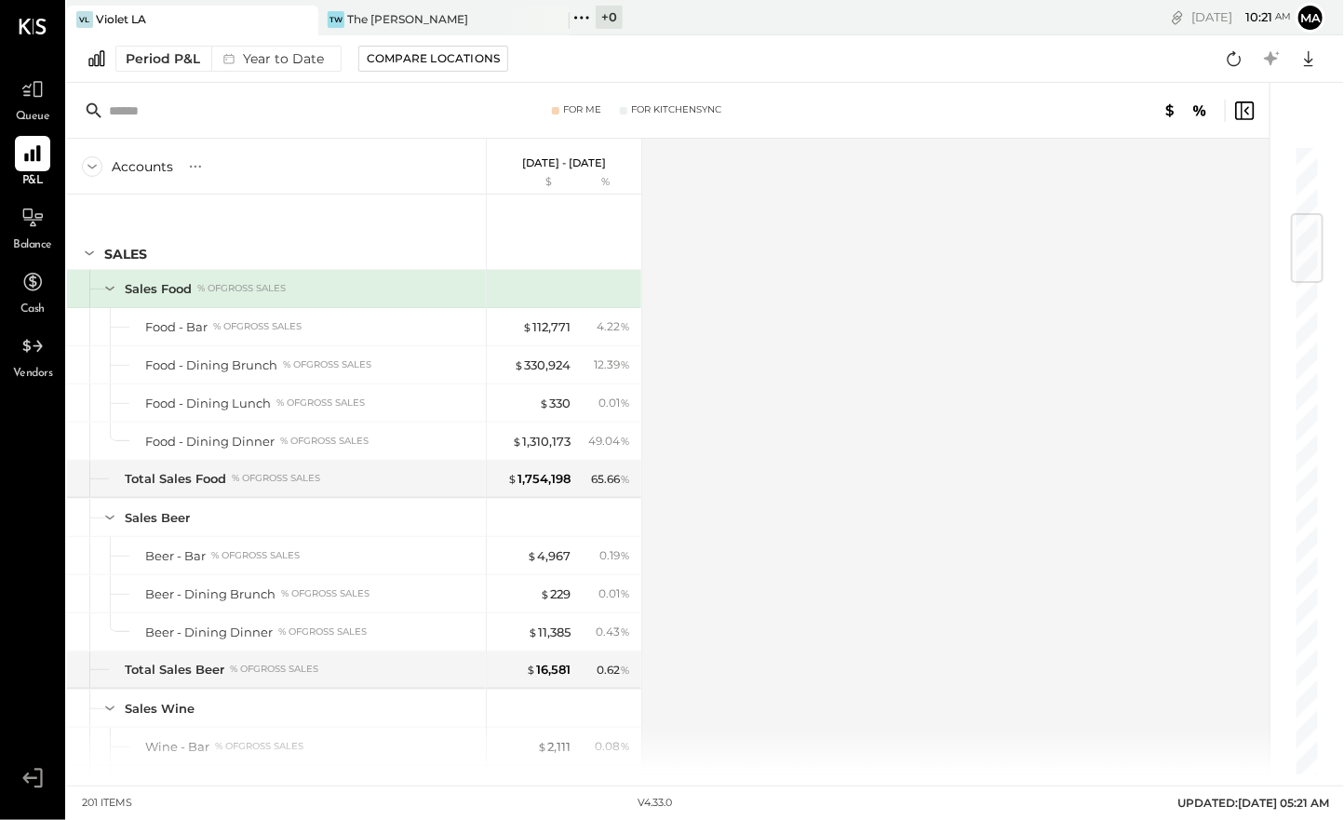
scroll to position [572, 0]
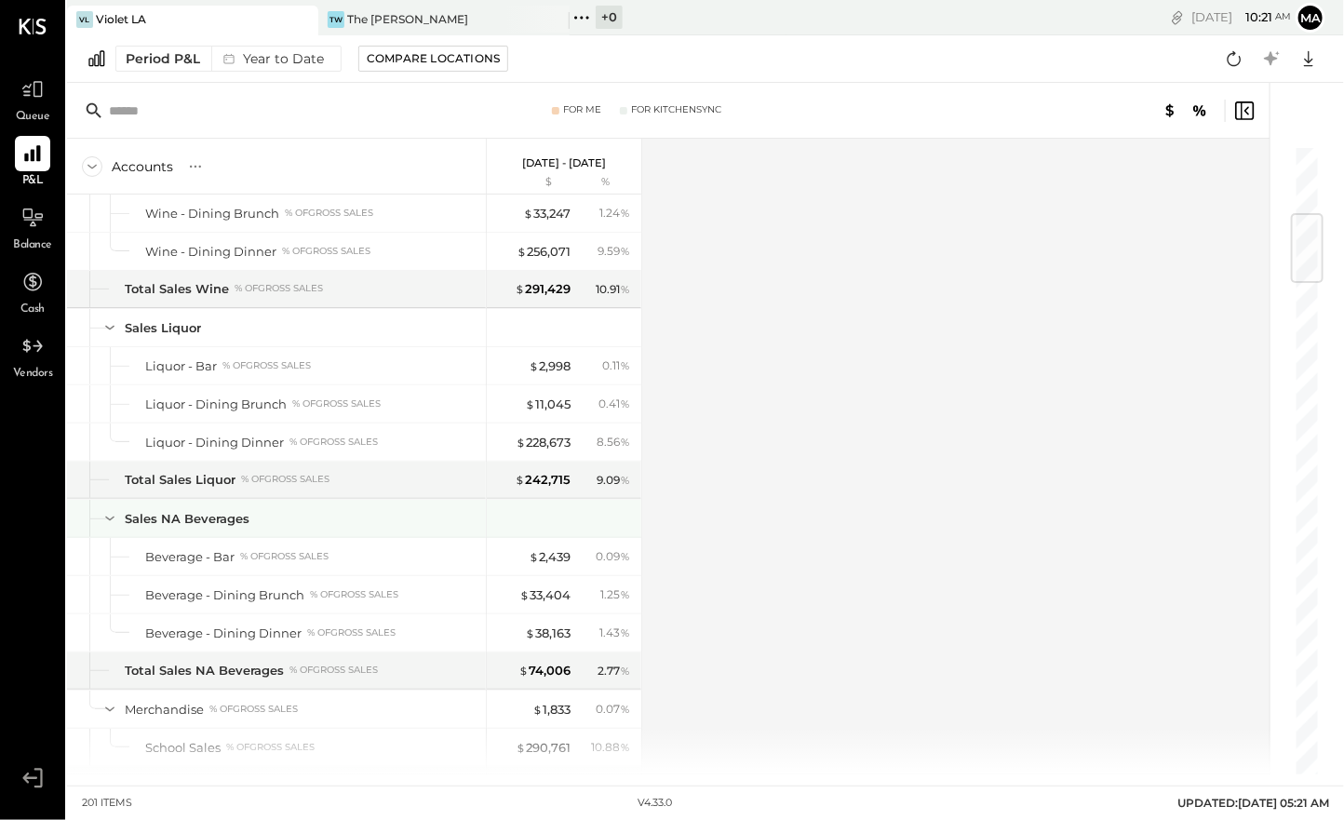
drag, startPoint x: 105, startPoint y: 510, endPoint x: 113, endPoint y: 489, distance: 22.7
click at [107, 508] on div "Sales NA Beverages" at bounding box center [276, 518] width 419 height 37
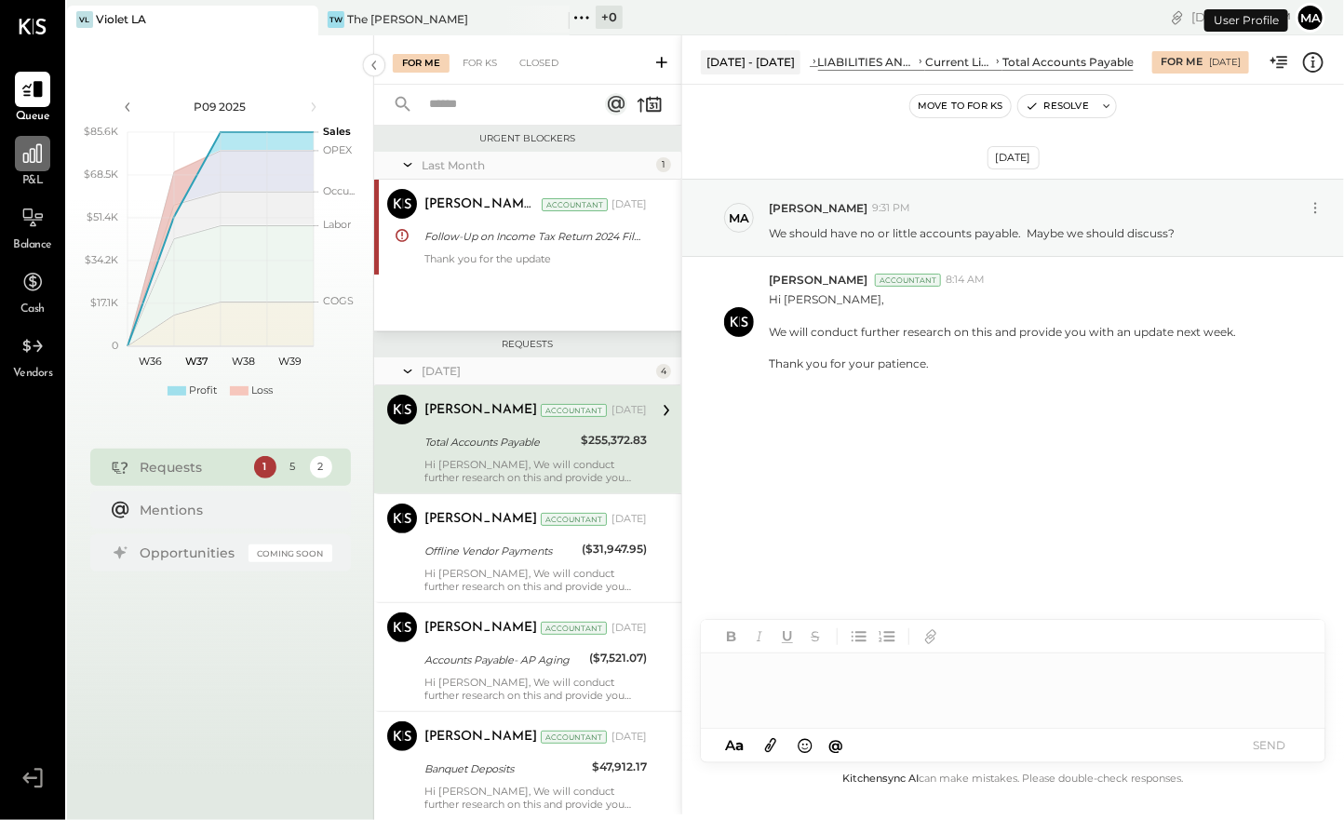
click at [38, 168] on div at bounding box center [32, 153] width 35 height 35
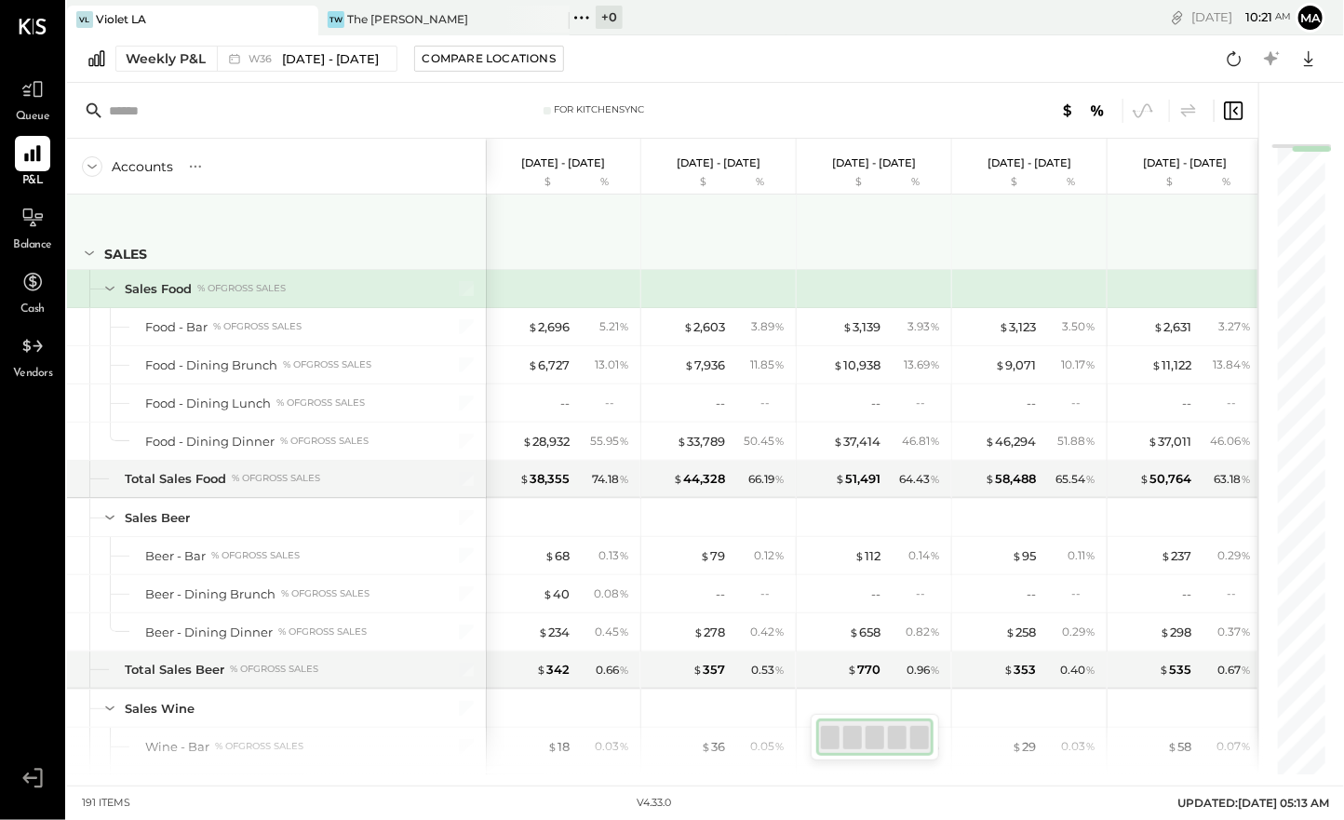
click at [93, 253] on icon at bounding box center [89, 253] width 20 height 20
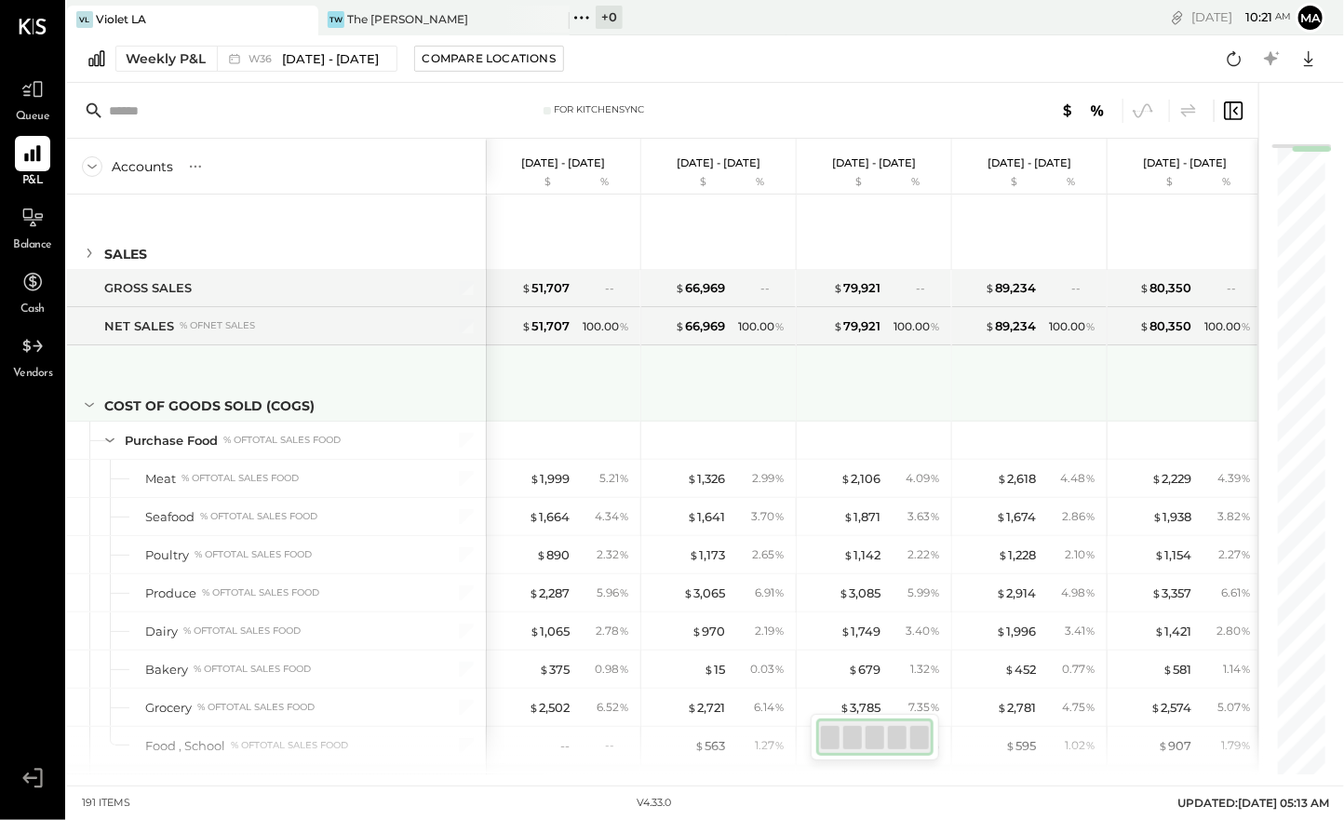
click at [94, 413] on div "COST OF GOODS SOLD (COGS)" at bounding box center [276, 383] width 419 height 74
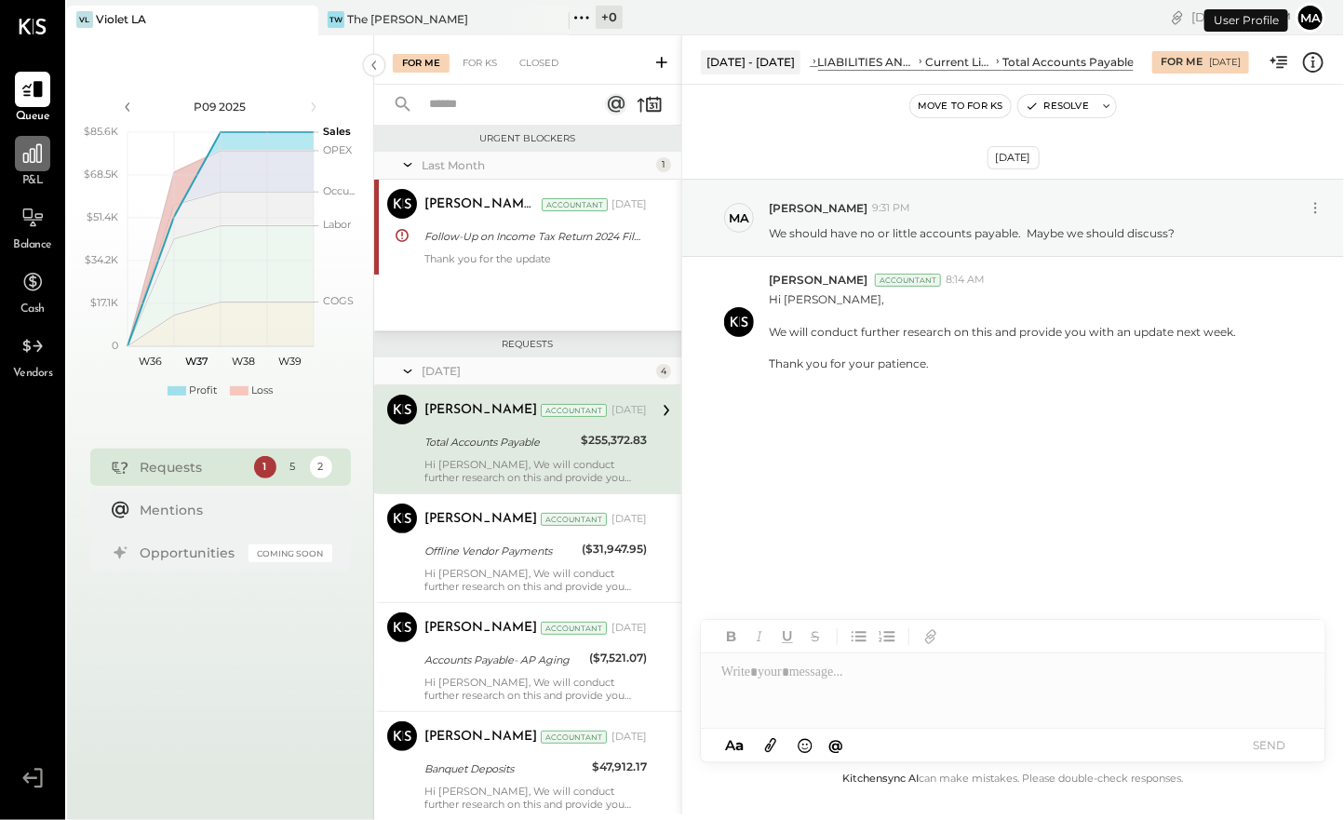
click at [39, 140] on div at bounding box center [32, 153] width 35 height 35
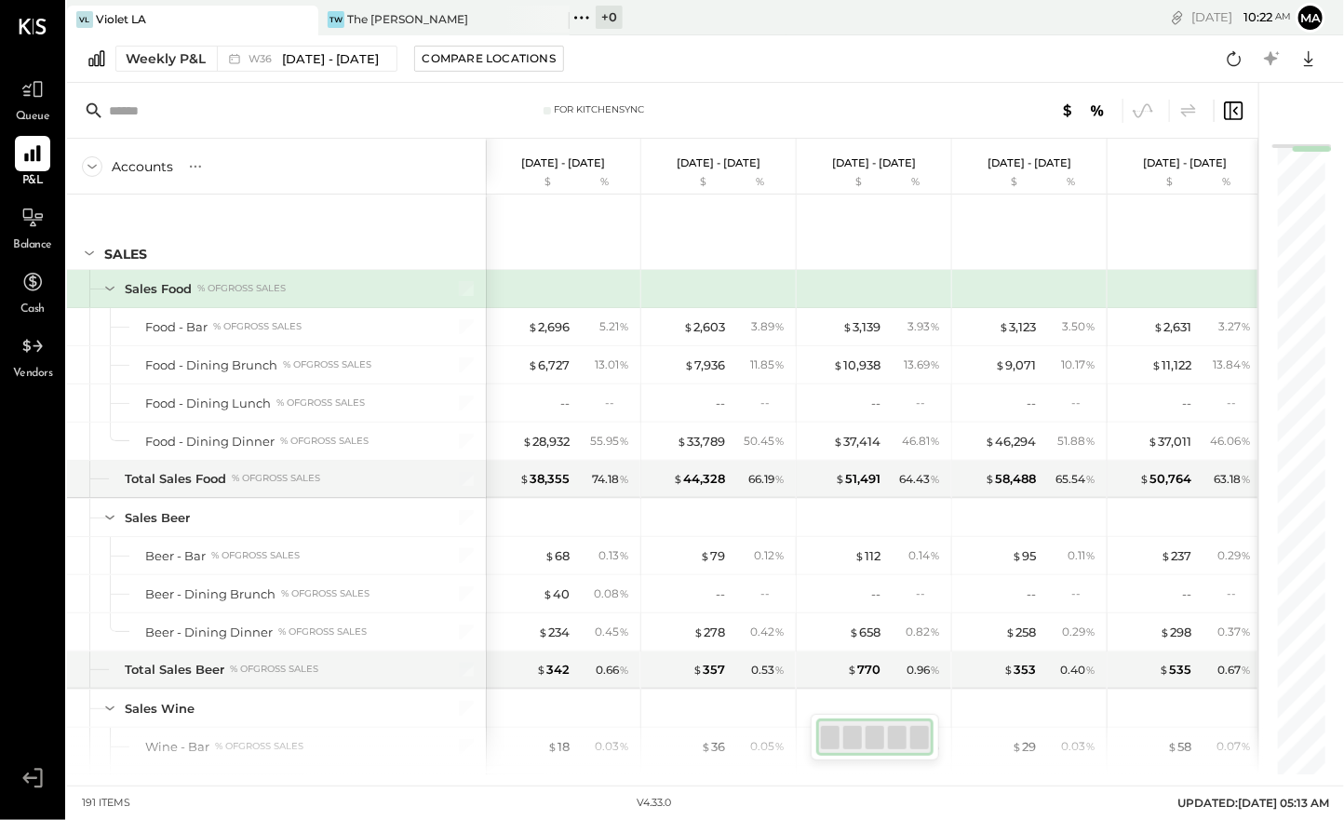
click at [110, 286] on icon at bounding box center [110, 288] width 20 height 20
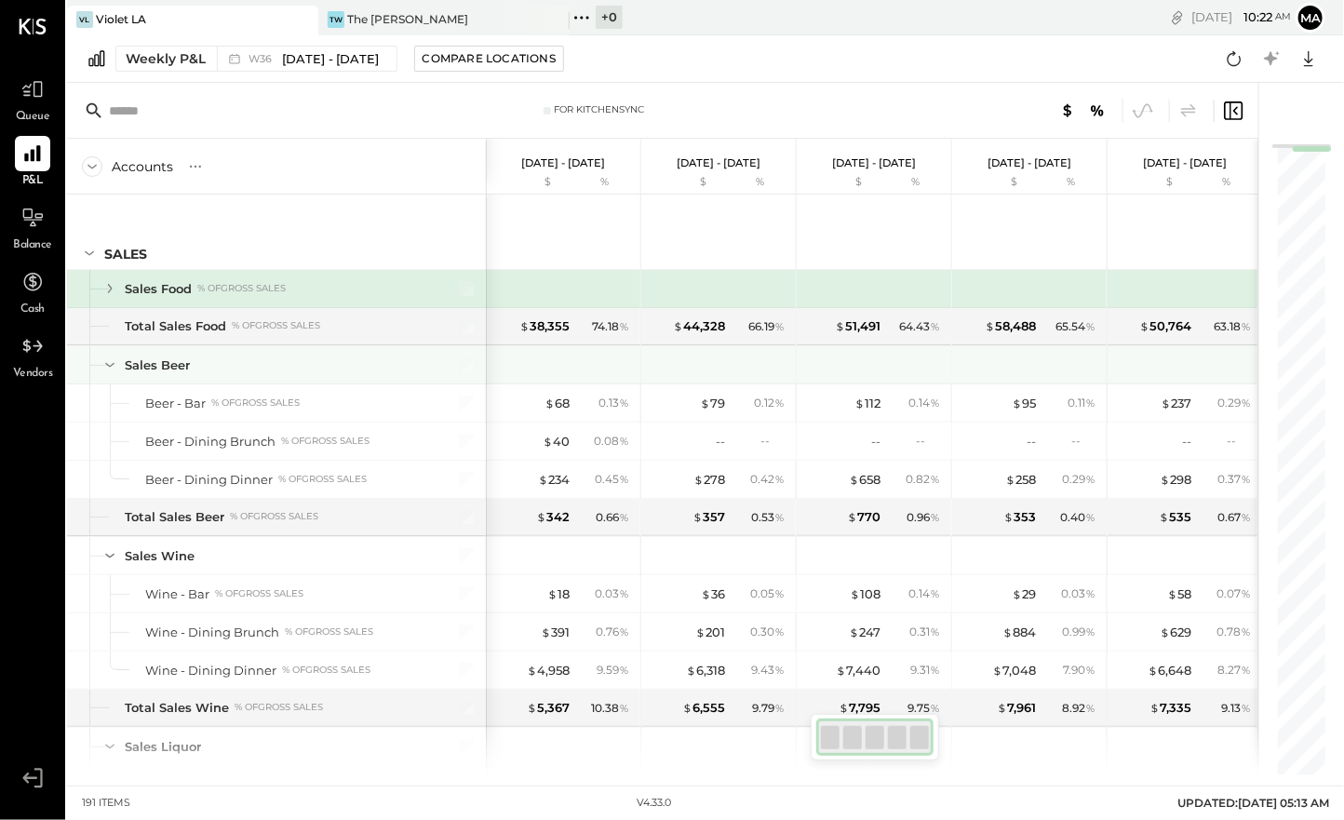
click at [105, 363] on icon at bounding box center [109, 365] width 9 height 5
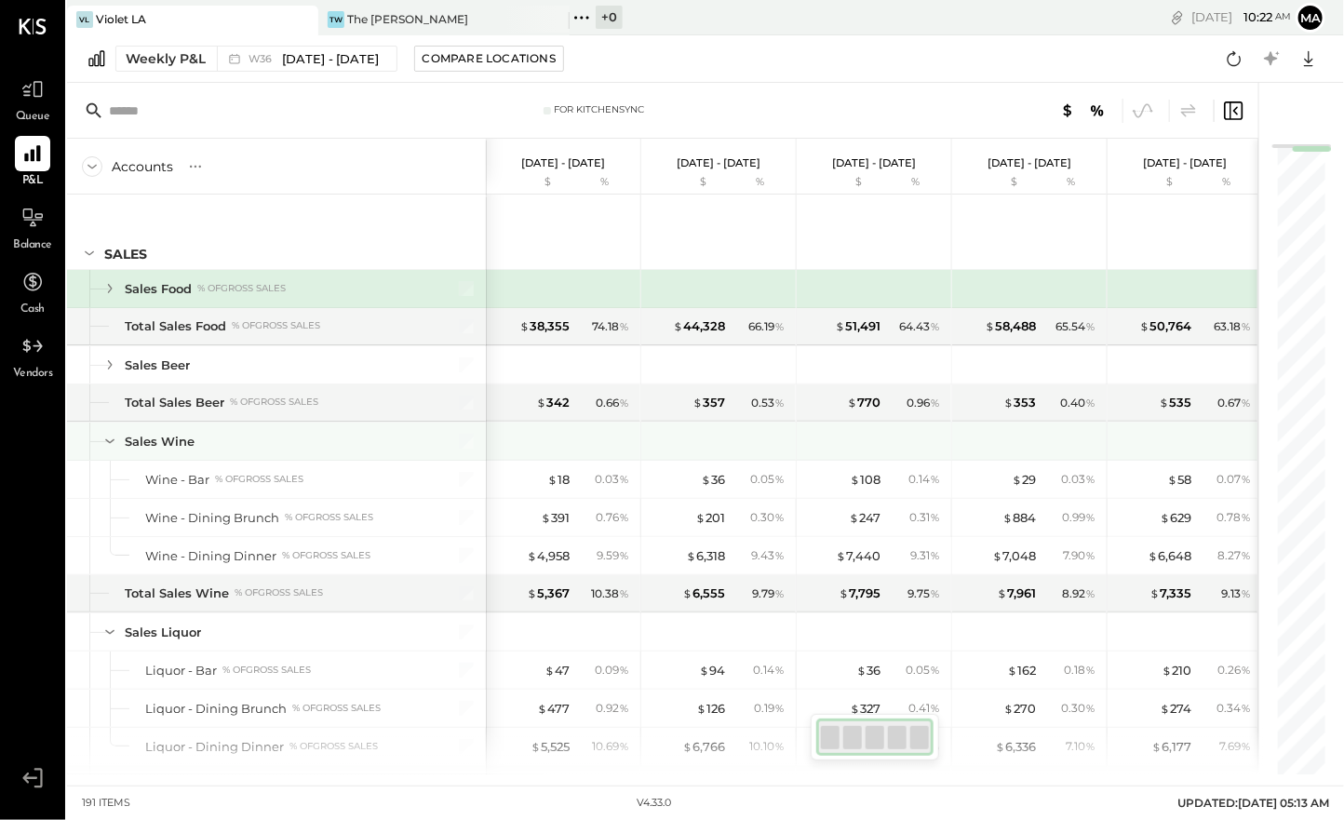
click at [114, 444] on icon at bounding box center [110, 441] width 20 height 20
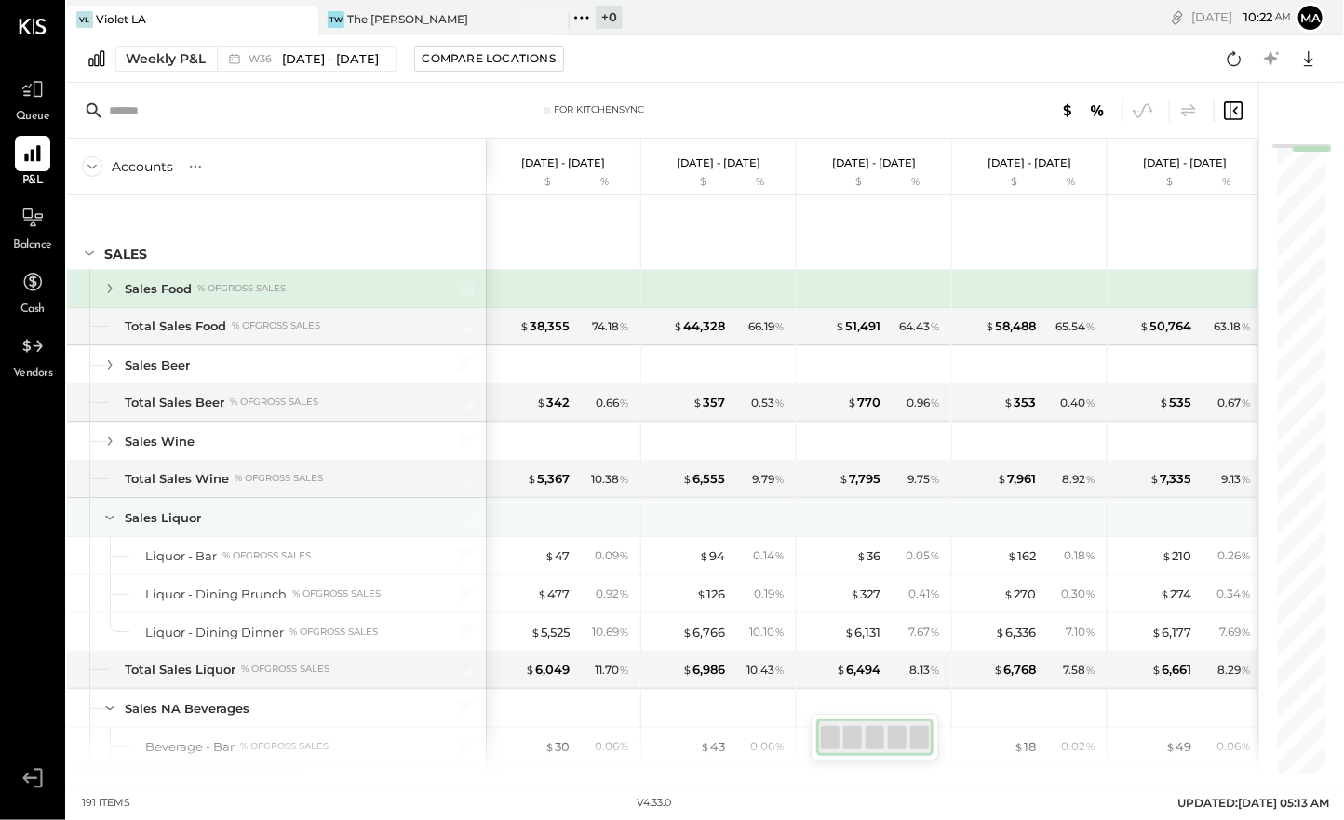
click at [106, 516] on icon at bounding box center [109, 518] width 9 height 5
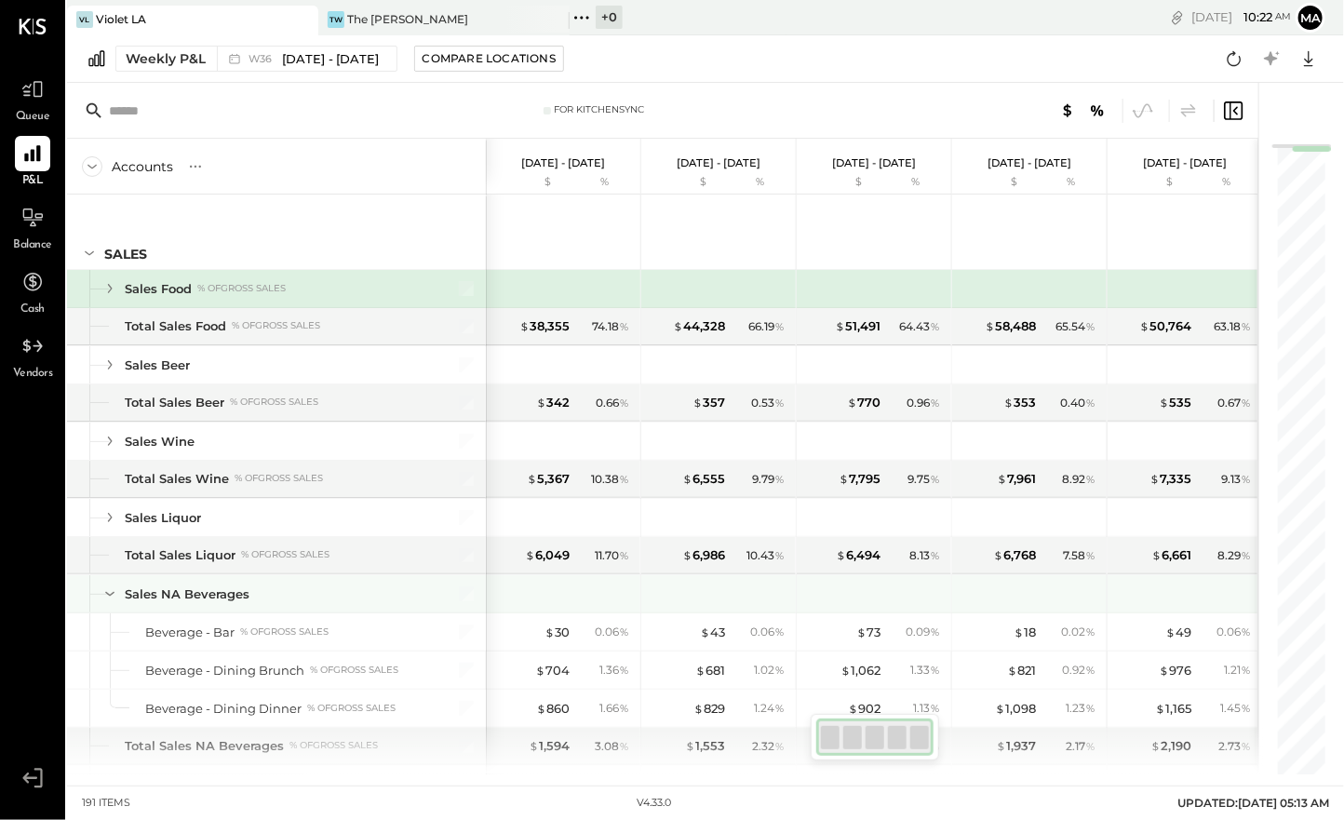
click at [95, 589] on div at bounding box center [92, 593] width 6 height 37
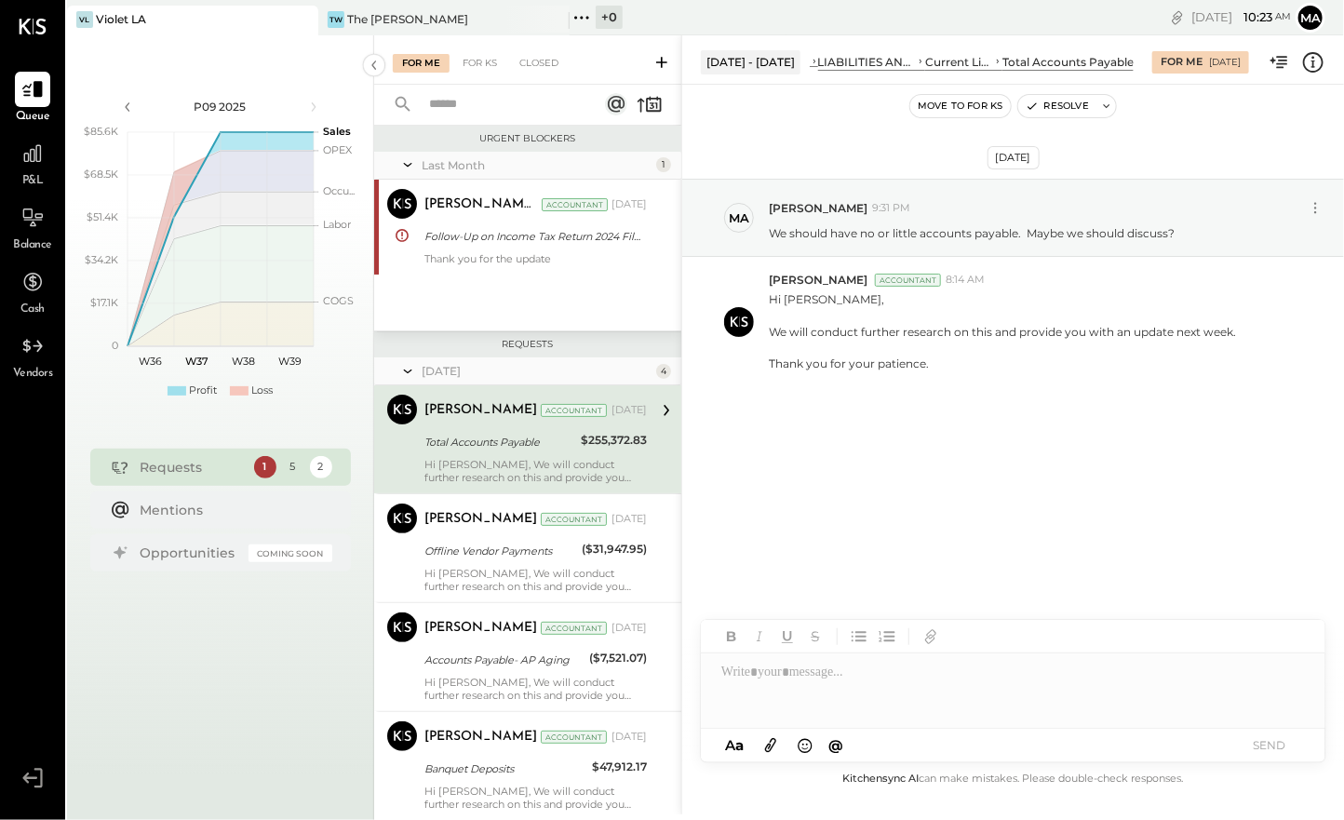
click at [37, 174] on span "P&L" at bounding box center [32, 181] width 21 height 17
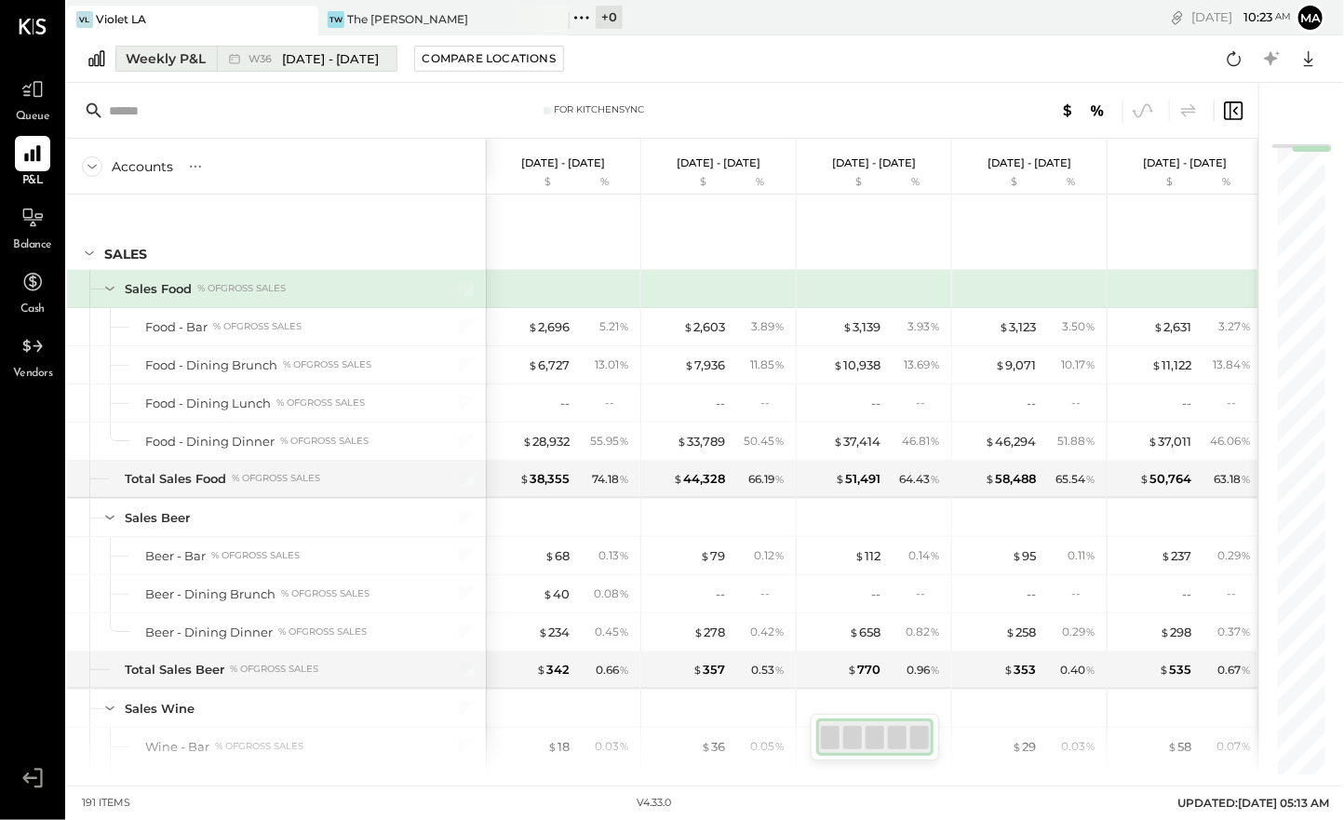
click at [169, 61] on div "Weekly P&L" at bounding box center [166, 58] width 80 height 19
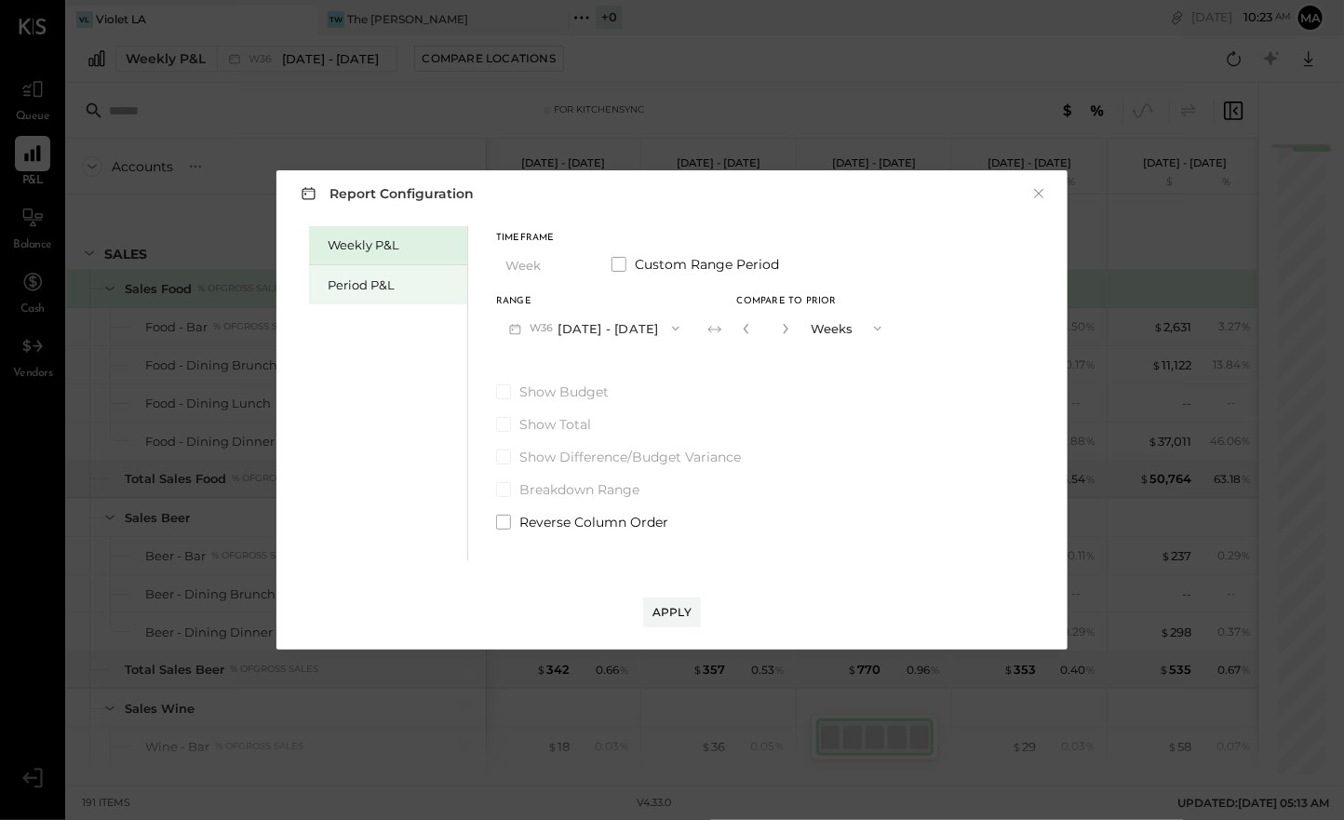
click at [358, 285] on div "Period P&L" at bounding box center [393, 285] width 130 height 18
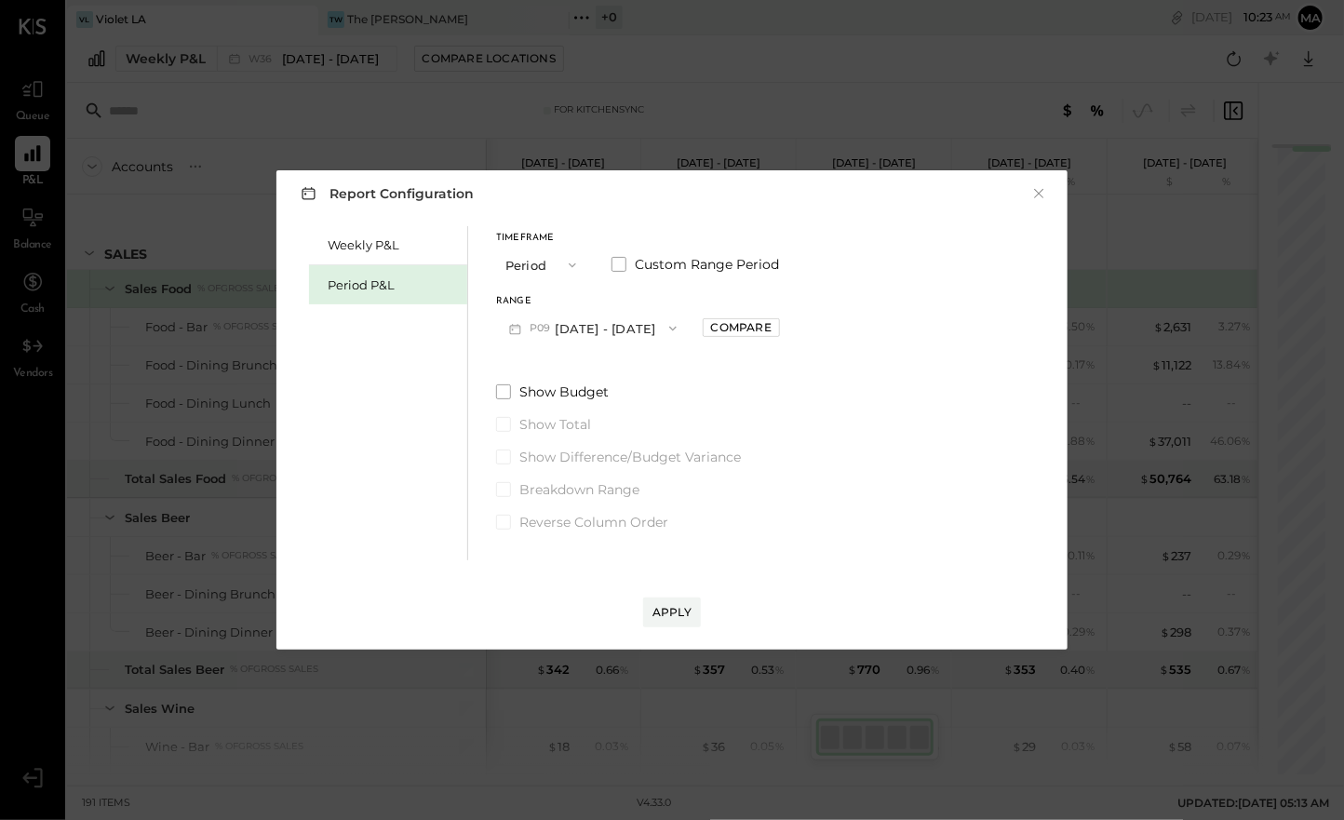
click at [583, 270] on button "Period" at bounding box center [542, 265] width 93 height 34
click at [549, 359] on div "Year" at bounding box center [542, 365] width 91 height 34
click at [682, 612] on div "Apply" at bounding box center [672, 612] width 39 height 16
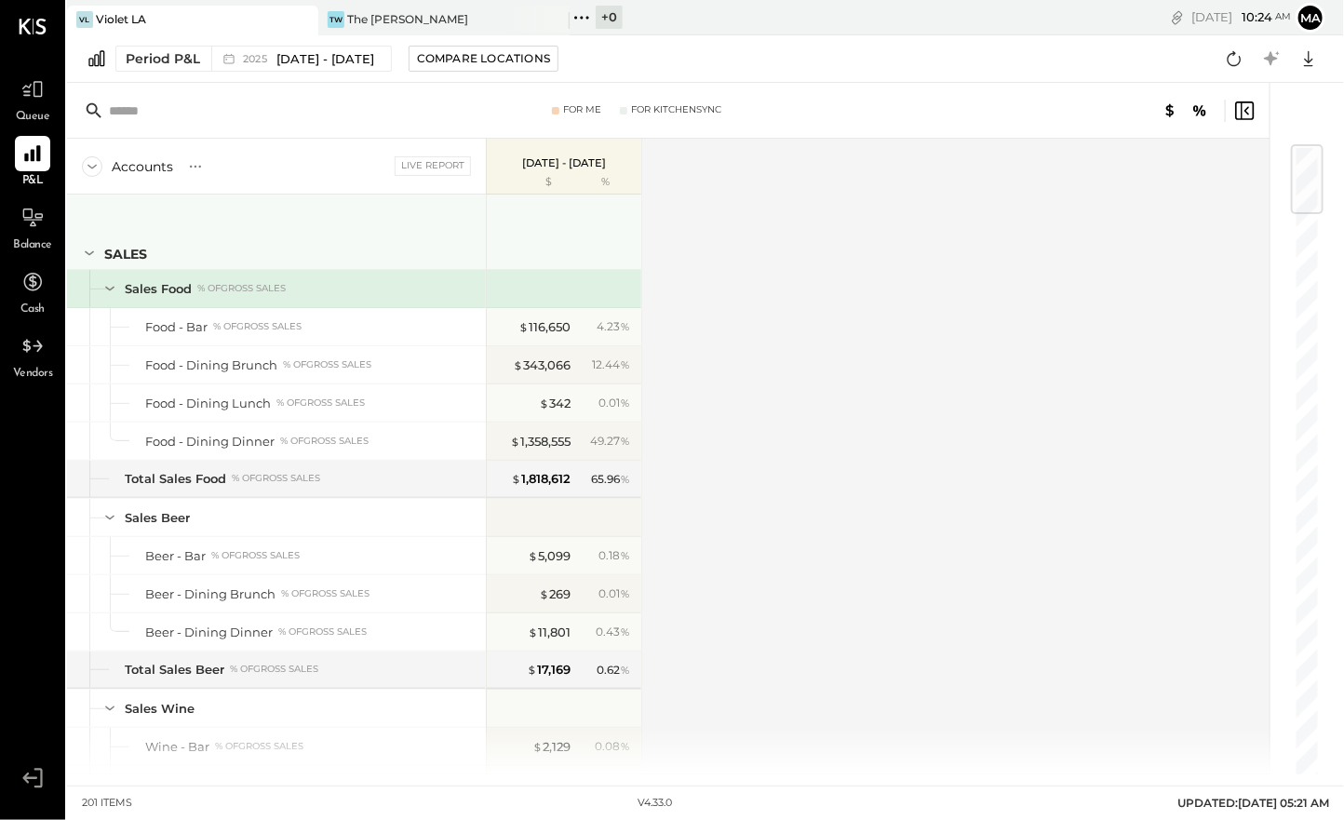
click at [91, 259] on icon at bounding box center [89, 253] width 20 height 20
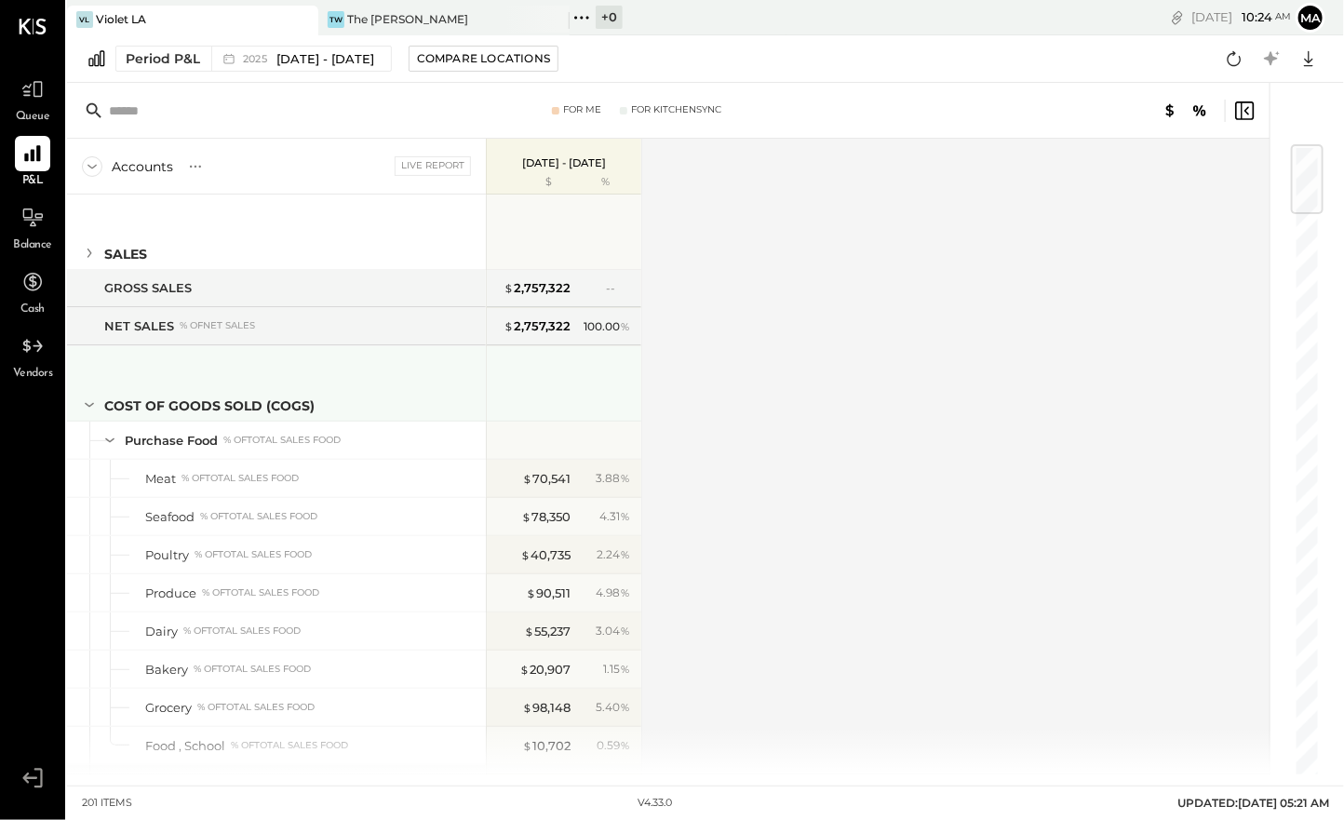
click at [93, 405] on icon at bounding box center [89, 405] width 20 height 20
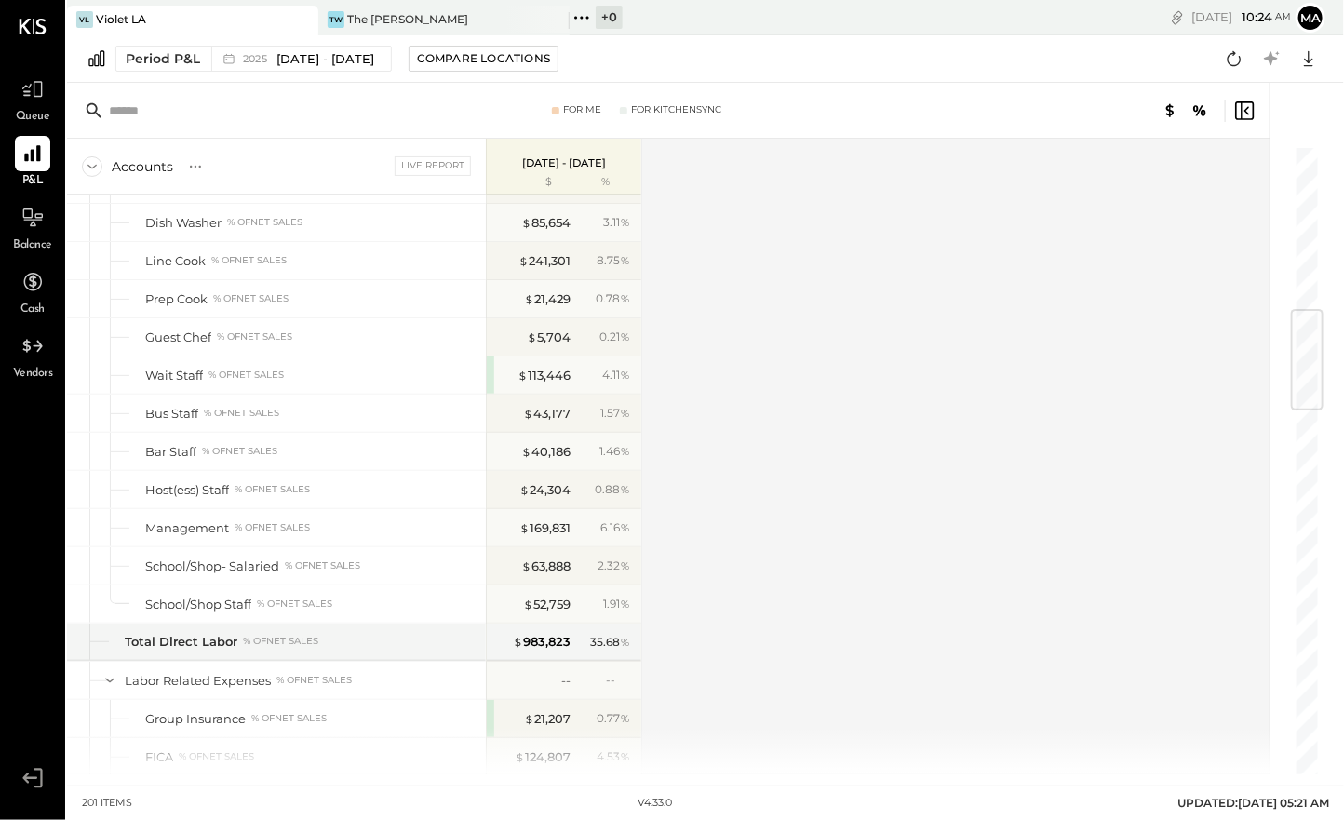
scroll to position [939, 0]
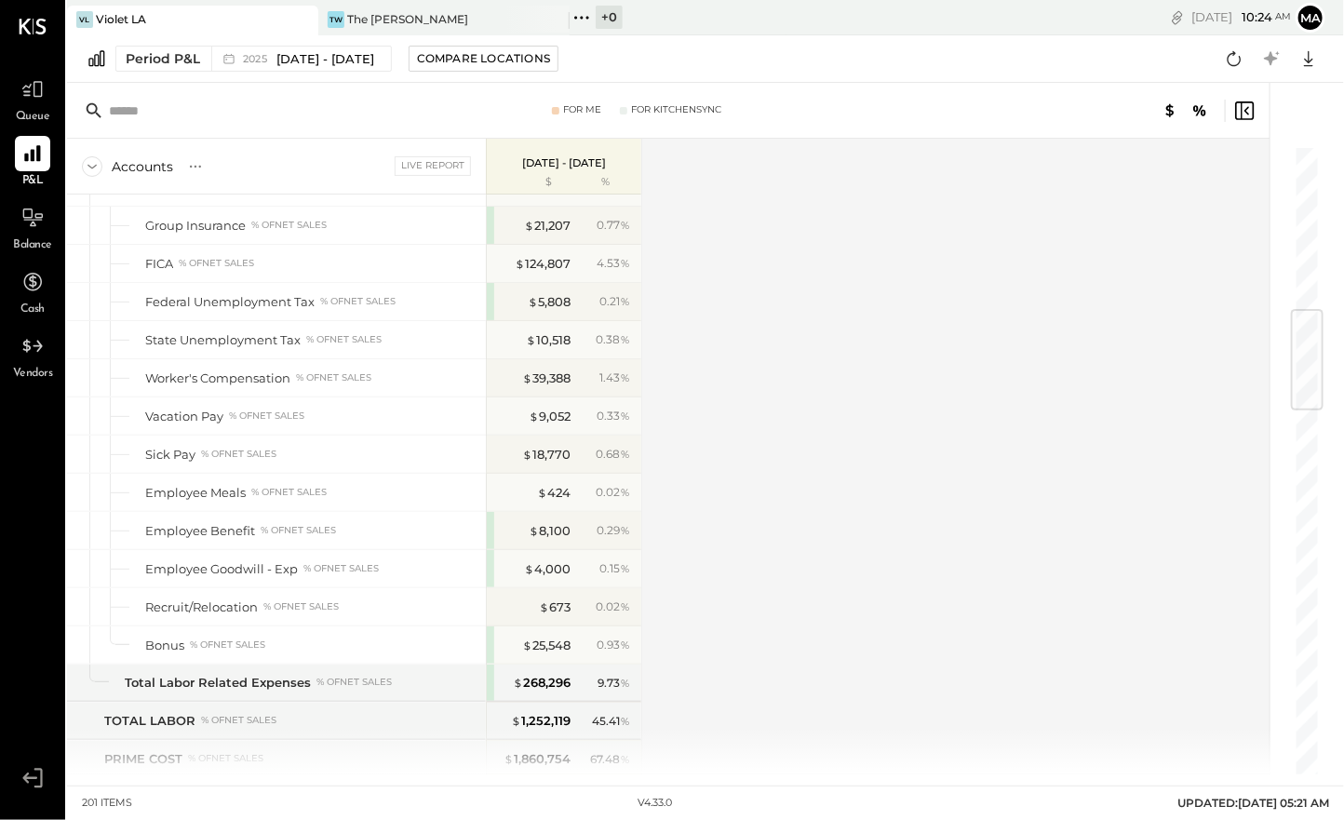
drag, startPoint x: 913, startPoint y: 340, endPoint x: 783, endPoint y: 231, distance: 169.8
click at [783, 231] on div "Accounts S % GL Live Report [DATE] - [DATE] $ % SALES Sales Food % of GROSS SAL…" at bounding box center [669, 457] width 1205 height 636
click at [1308, 61] on icon at bounding box center [1308, 59] width 9 height 16
click at [1222, 169] on div "Excel" at bounding box center [1251, 167] width 149 height 39
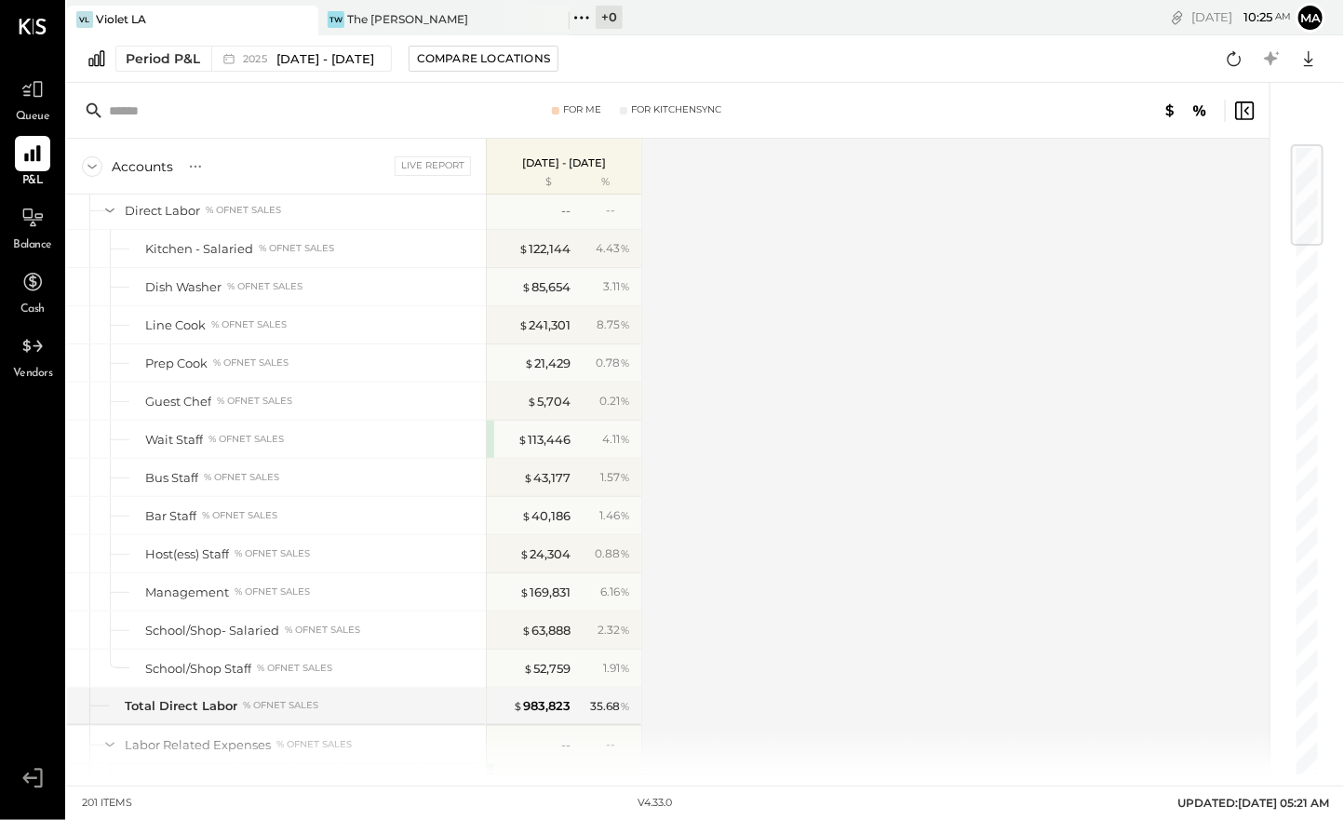
scroll to position [0, 0]
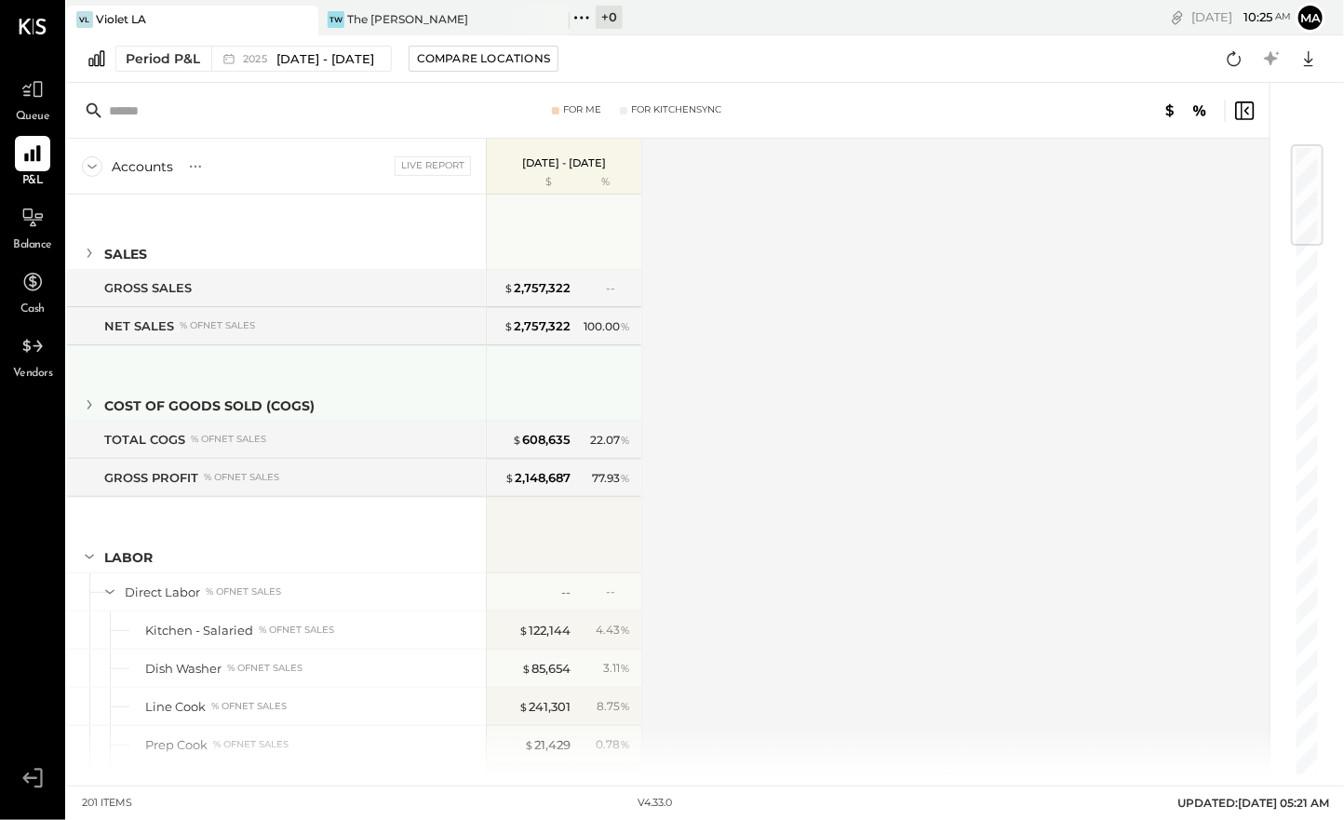
click at [87, 400] on icon at bounding box center [89, 405] width 20 height 20
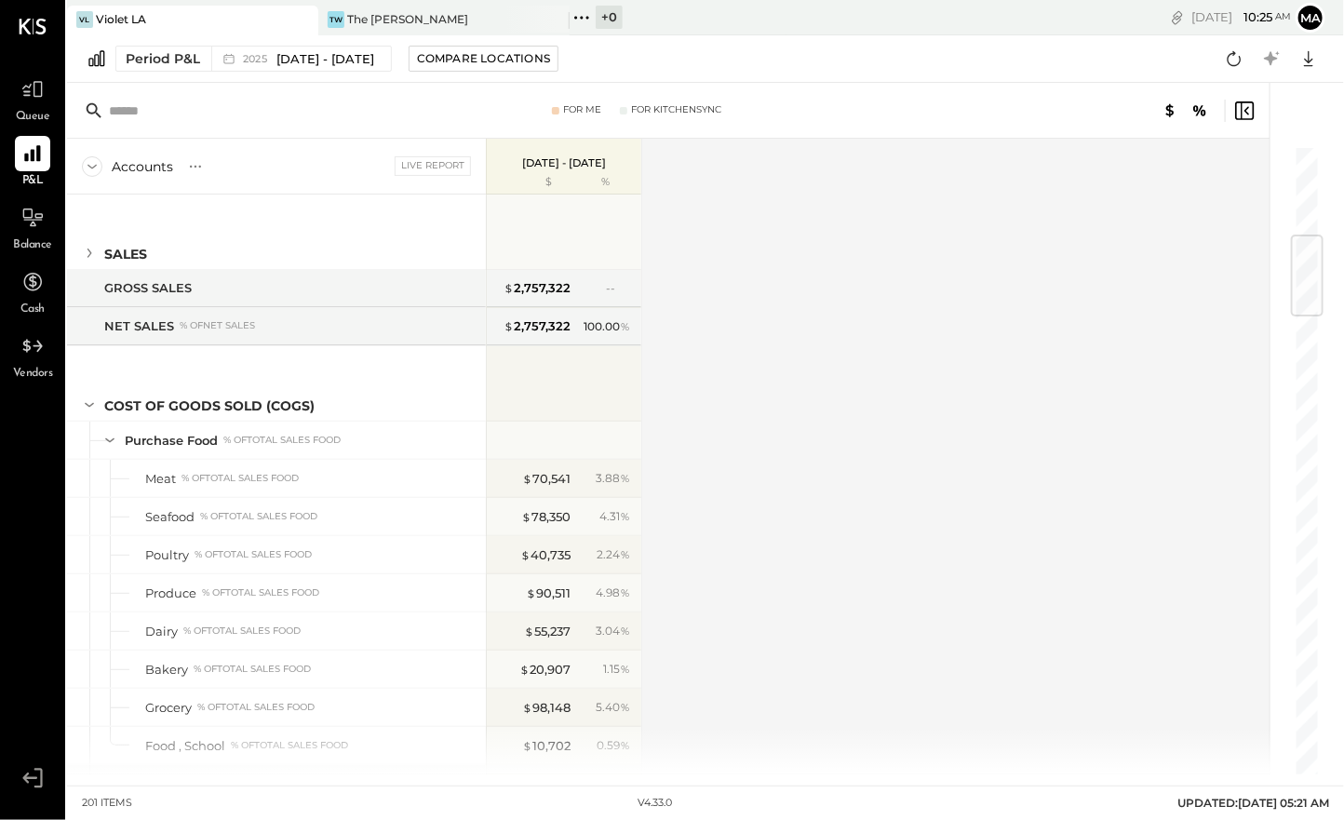
scroll to position [634, 0]
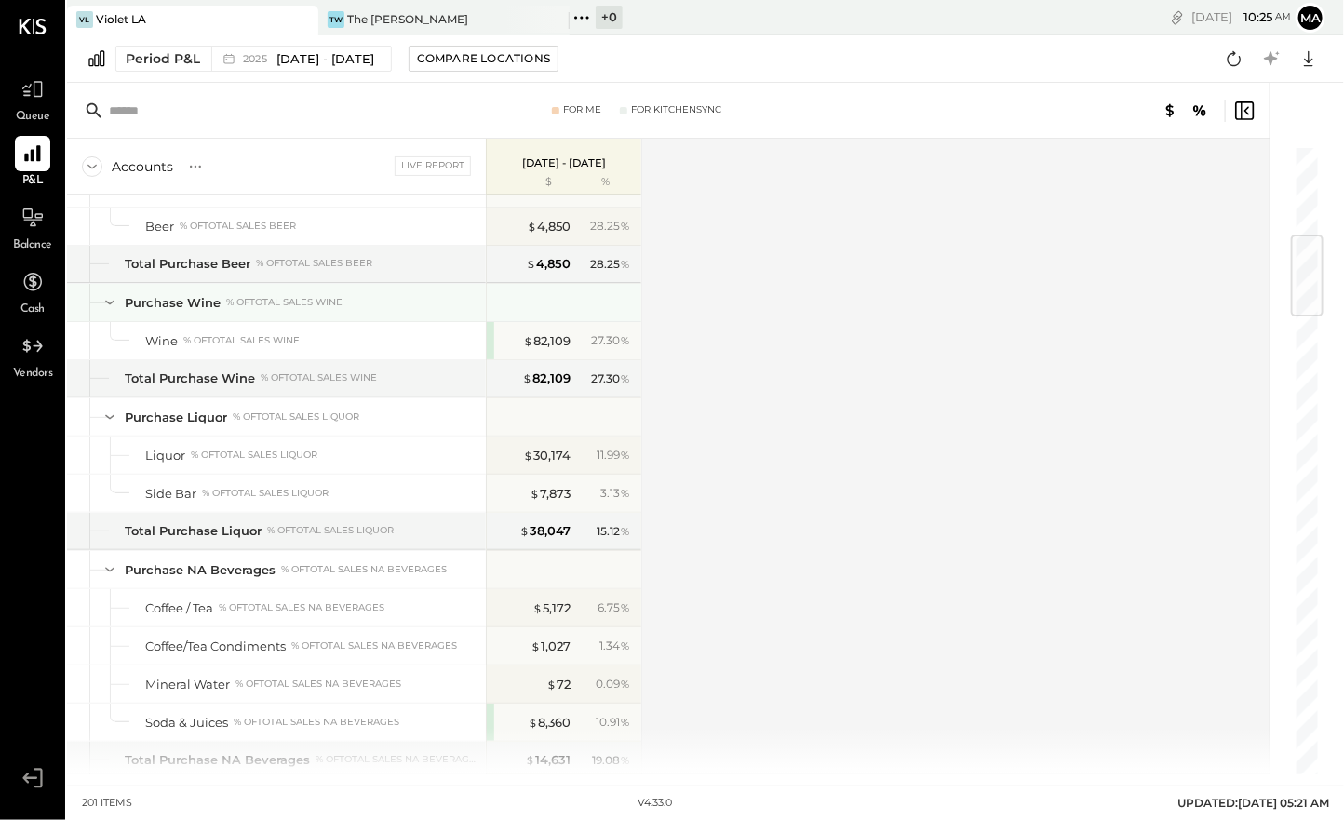
click at [106, 296] on icon at bounding box center [110, 302] width 20 height 20
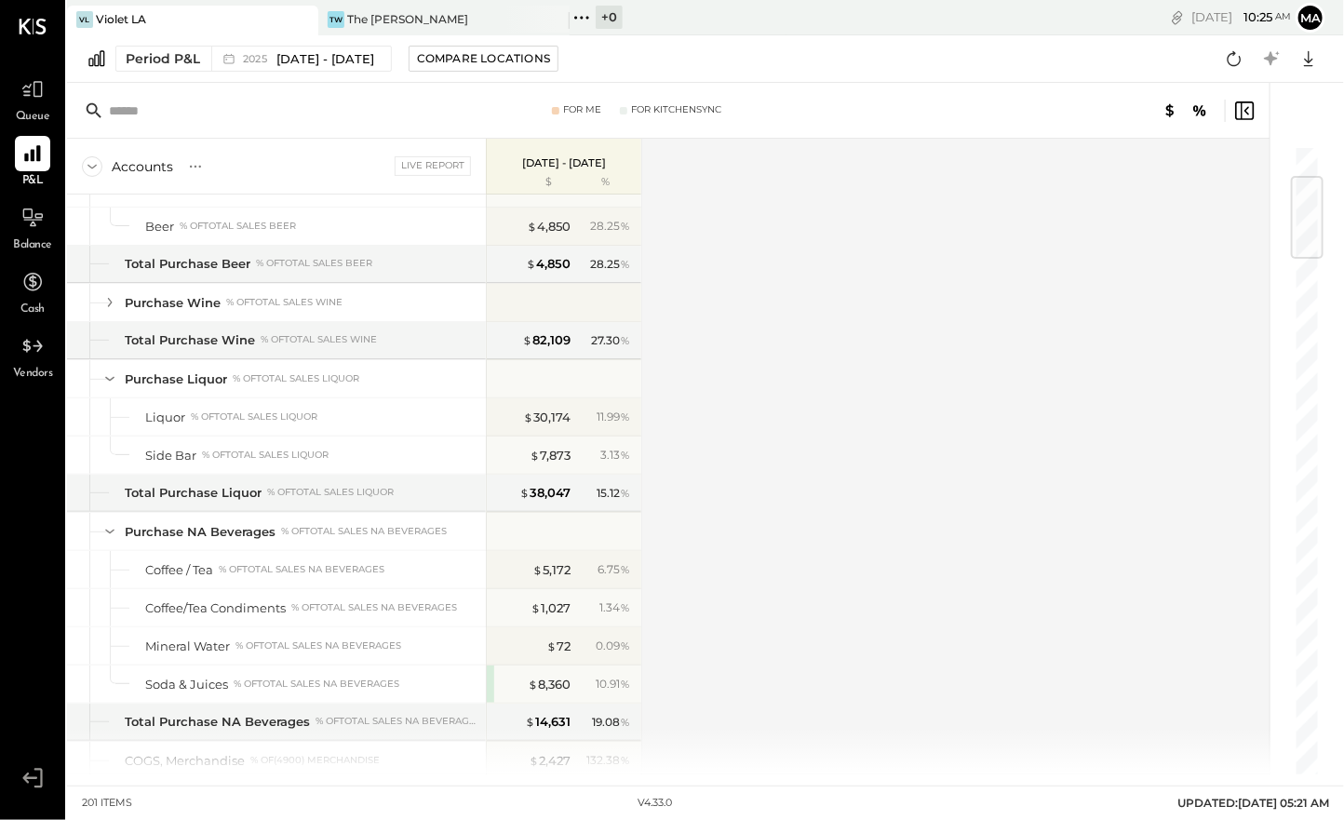
scroll to position [222, 0]
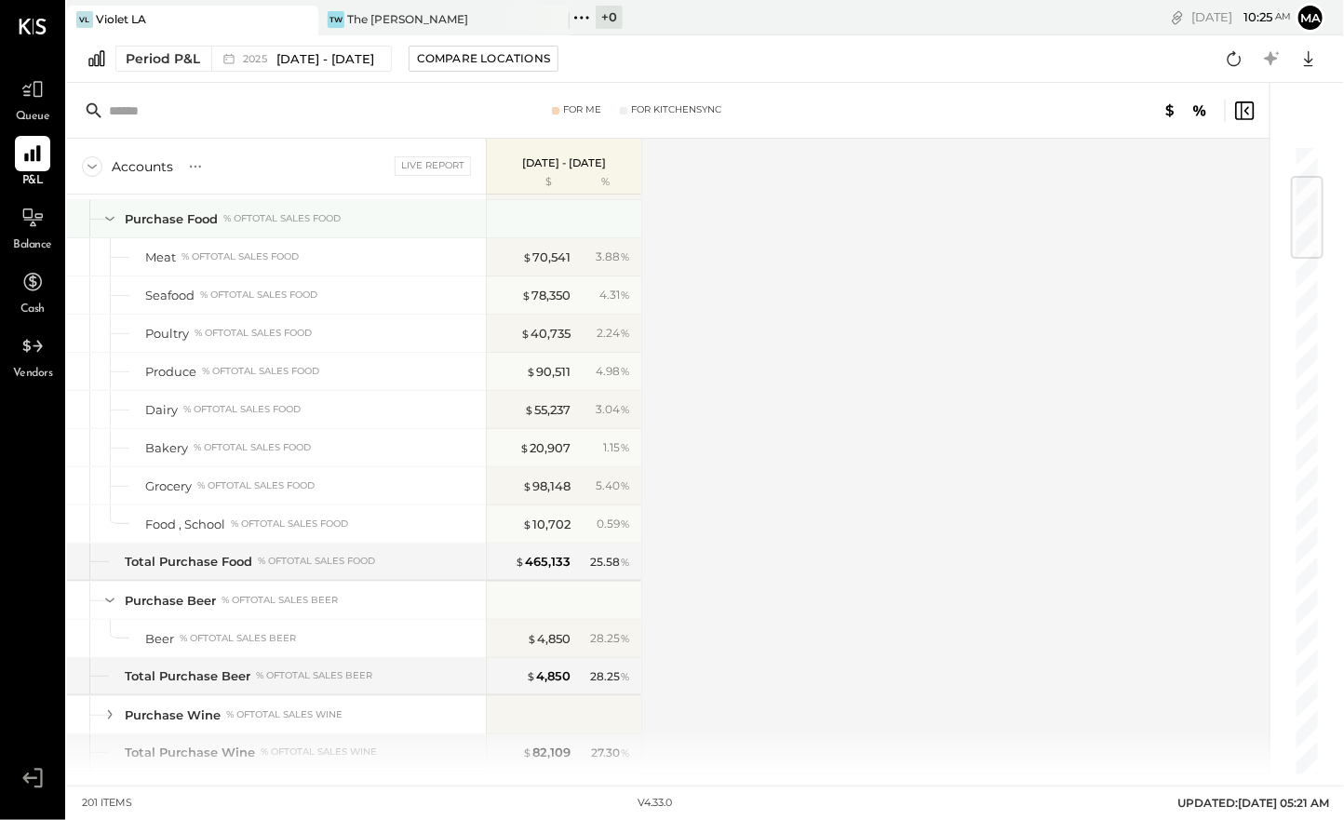
click at [109, 215] on icon at bounding box center [110, 219] width 20 height 20
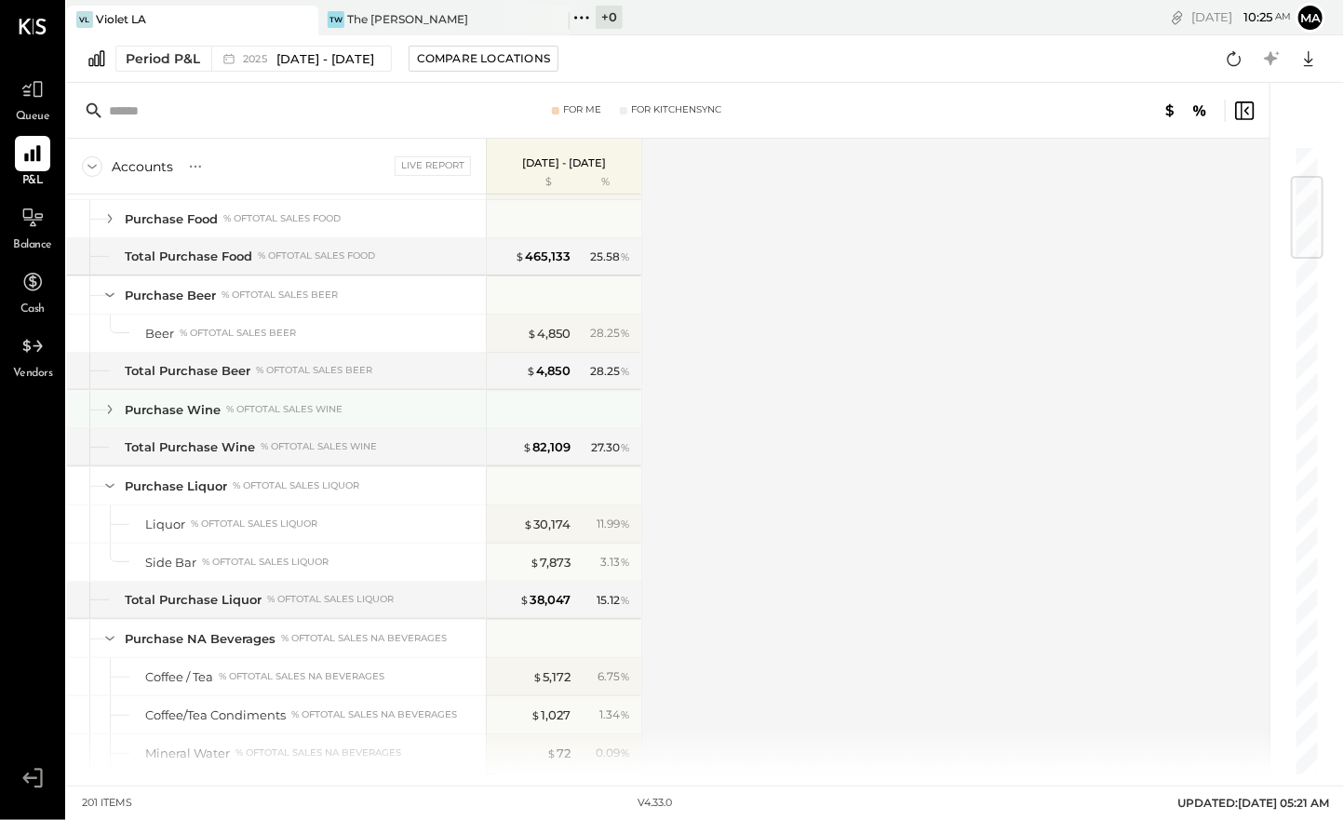
click at [113, 403] on icon at bounding box center [110, 409] width 20 height 20
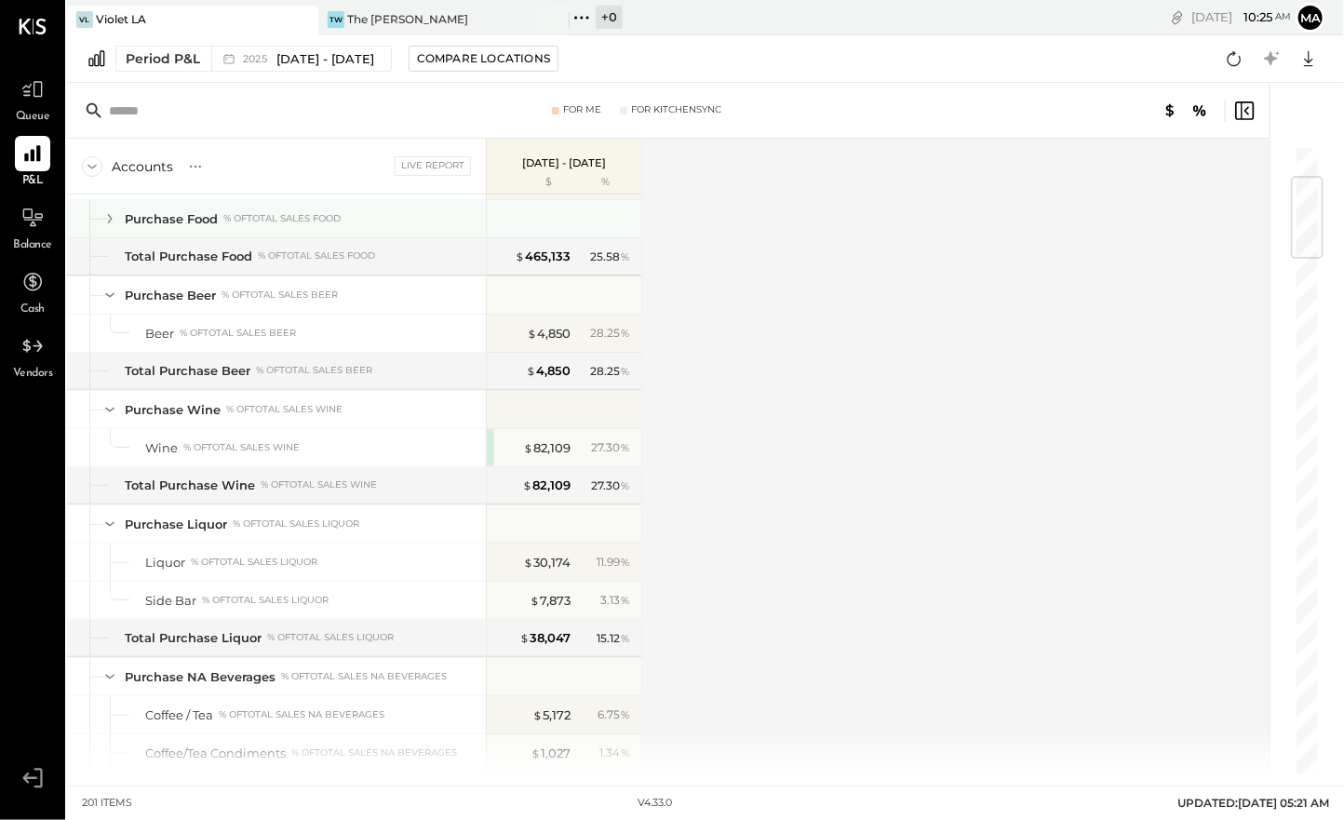
click at [109, 219] on icon at bounding box center [110, 218] width 5 height 9
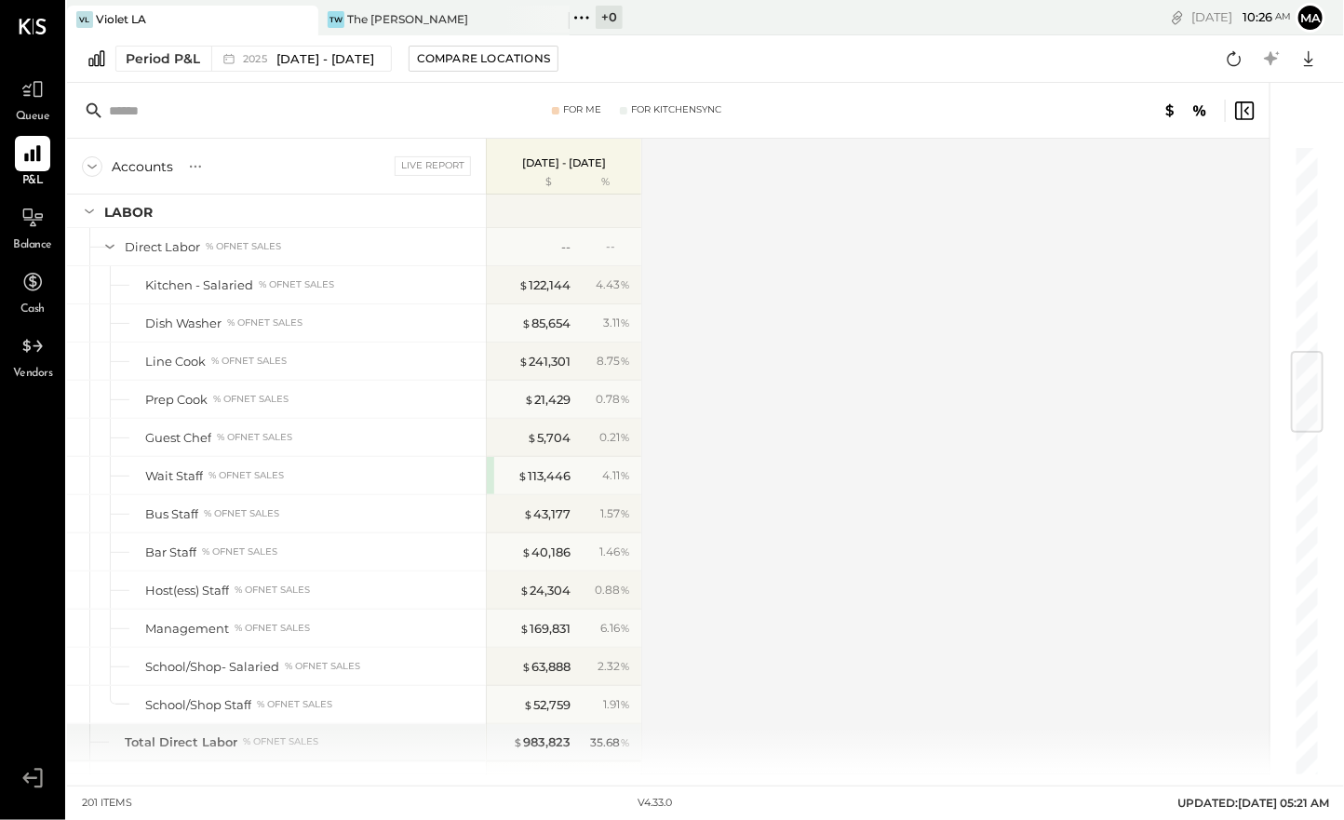
scroll to position [1886, 0]
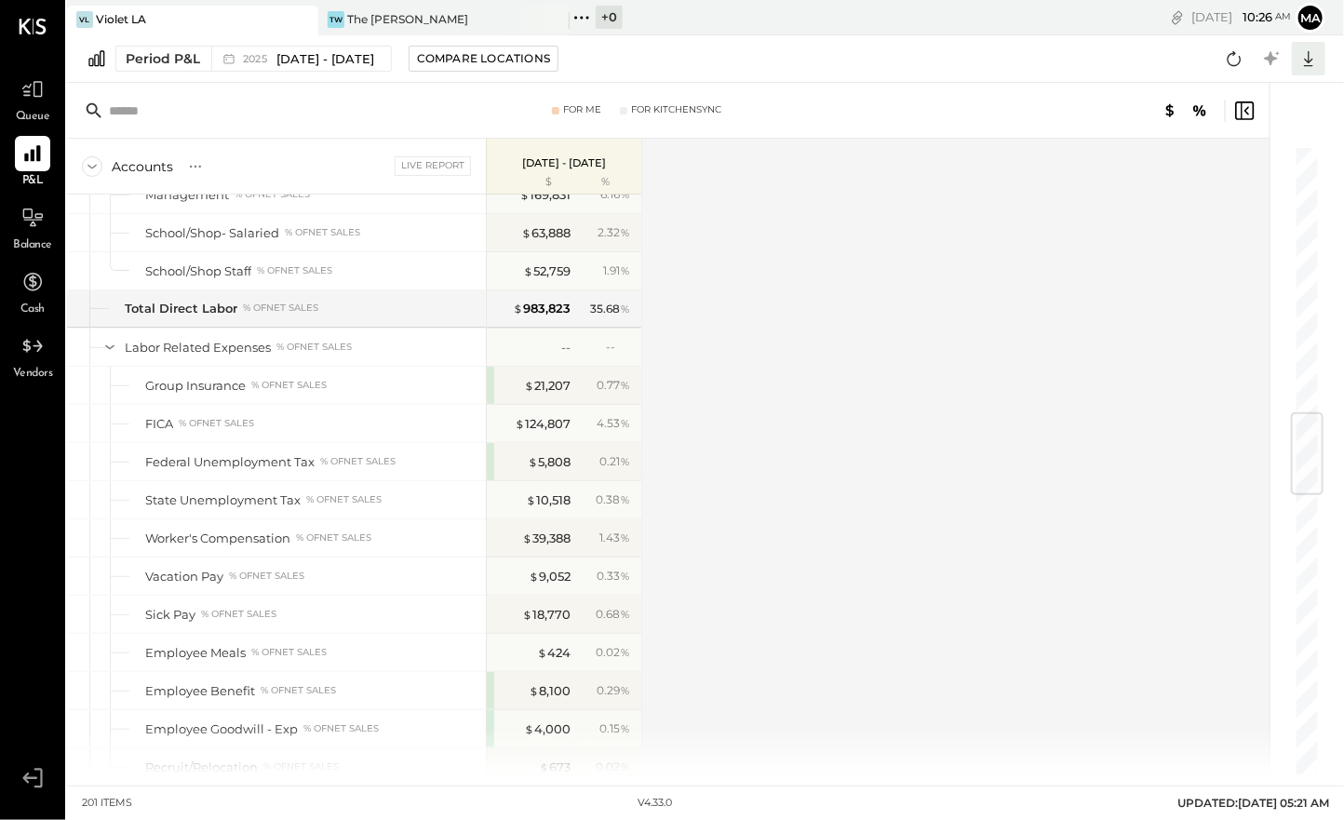
click at [1316, 61] on icon at bounding box center [1309, 59] width 24 height 24
click at [1236, 173] on div "Excel" at bounding box center [1251, 167] width 149 height 39
